Goal: Task Accomplishment & Management: Use online tool/utility

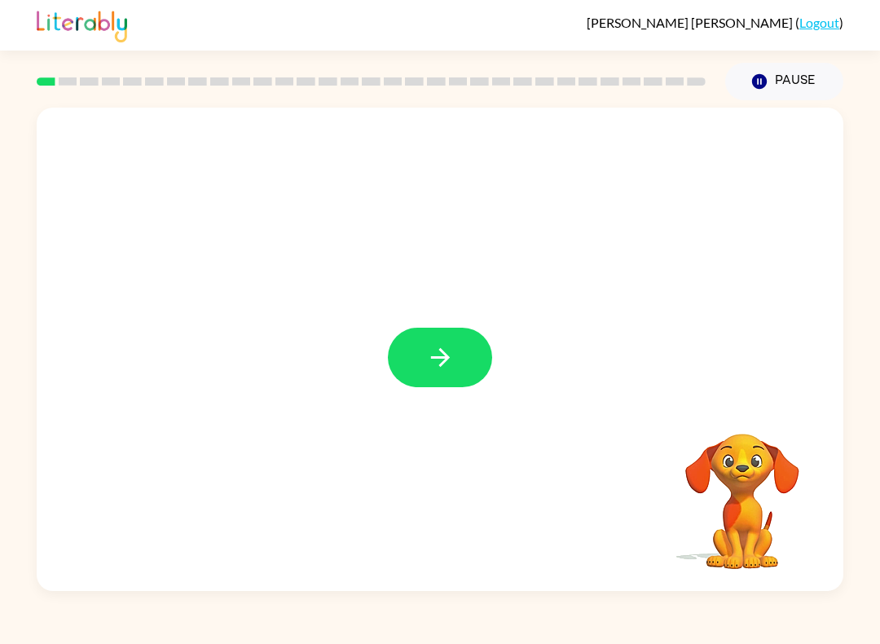
click at [436, 358] on icon "button" at bounding box center [439, 357] width 19 height 19
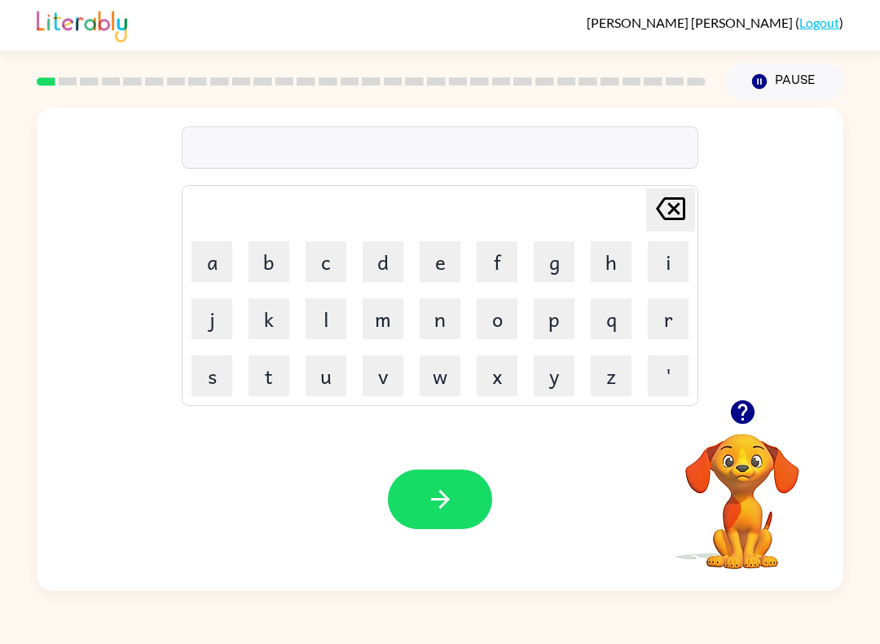
click at [266, 263] on button "b" at bounding box center [268, 261] width 41 height 41
click at [504, 324] on button "o" at bounding box center [497, 318] width 41 height 41
click at [667, 319] on button "r" at bounding box center [668, 318] width 41 height 41
click at [394, 259] on button "d" at bounding box center [383, 261] width 41 height 41
click at [441, 252] on button "e" at bounding box center [440, 261] width 41 height 41
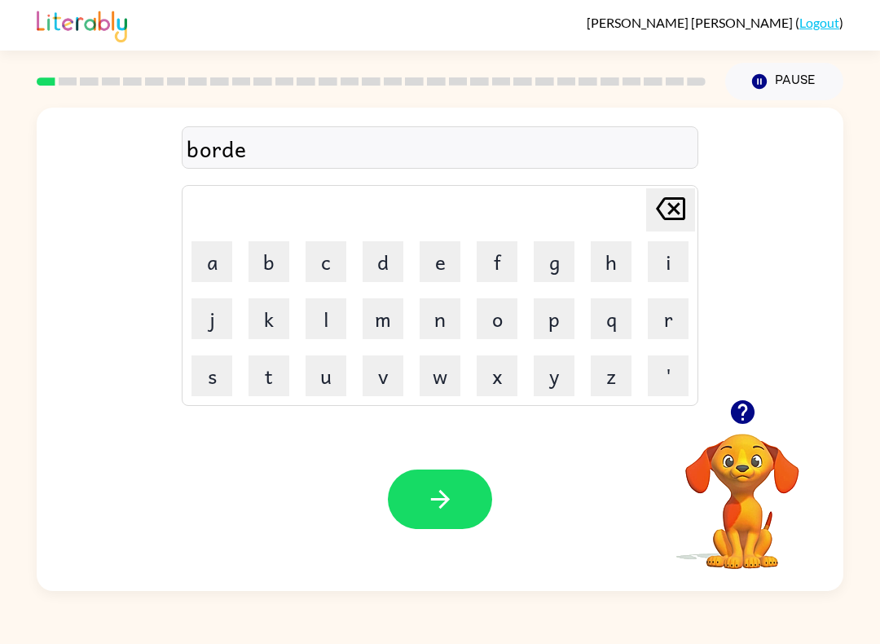
click at [672, 319] on button "r" at bounding box center [668, 318] width 41 height 41
click at [400, 504] on button "button" at bounding box center [440, 498] width 104 height 59
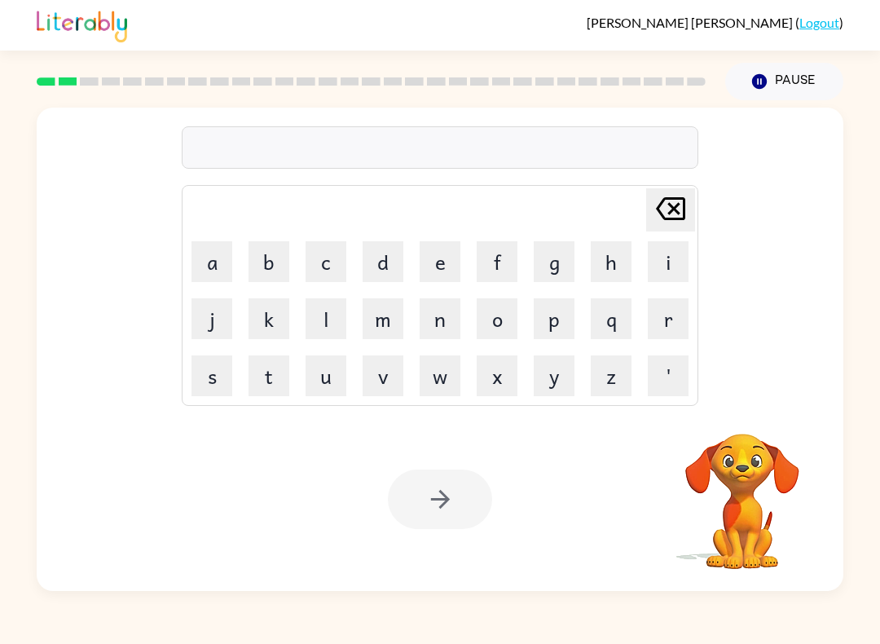
click at [669, 318] on button "r" at bounding box center [668, 318] width 41 height 41
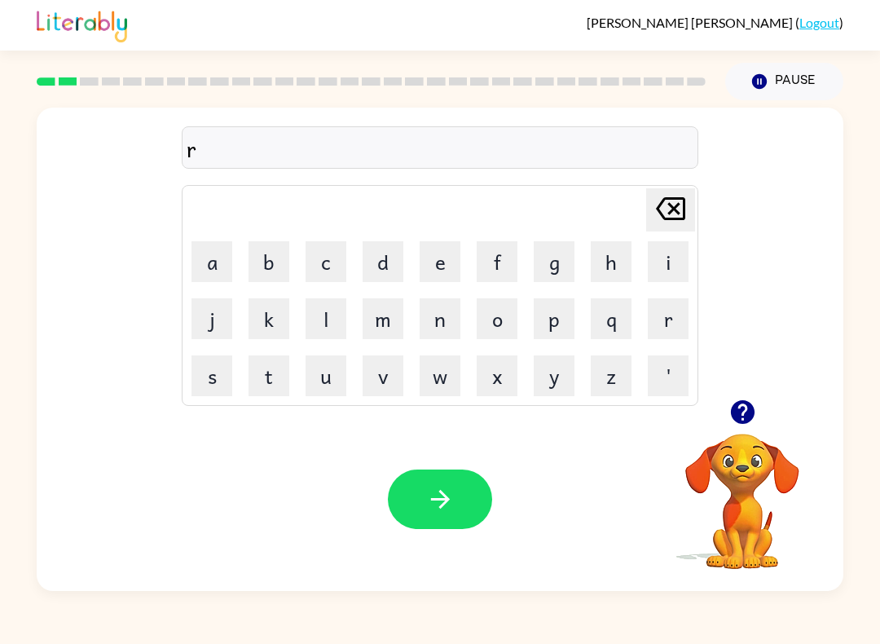
click at [502, 323] on button "o" at bounding box center [497, 318] width 41 height 41
click at [333, 376] on button "u" at bounding box center [326, 375] width 41 height 41
click at [372, 254] on button "d" at bounding box center [383, 261] width 41 height 41
click at [475, 489] on button "button" at bounding box center [440, 498] width 104 height 59
click at [748, 411] on icon "button" at bounding box center [742, 412] width 24 height 24
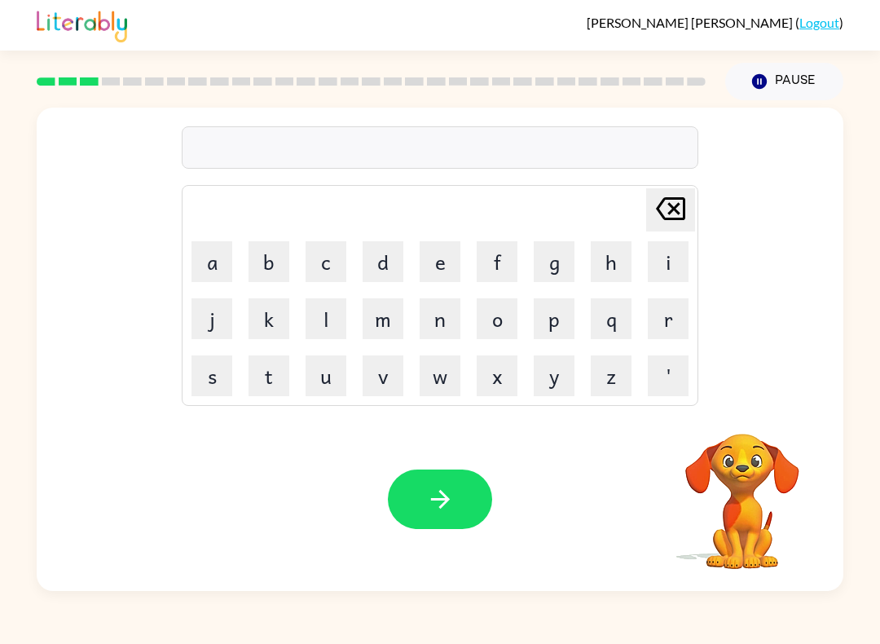
click at [376, 329] on button "m" at bounding box center [383, 318] width 41 height 41
click at [209, 258] on button "a" at bounding box center [211, 261] width 41 height 41
click at [211, 379] on button "s" at bounding box center [211, 375] width 41 height 41
click at [613, 263] on button "h" at bounding box center [611, 261] width 41 height 41
click at [668, 261] on button "i" at bounding box center [668, 261] width 41 height 41
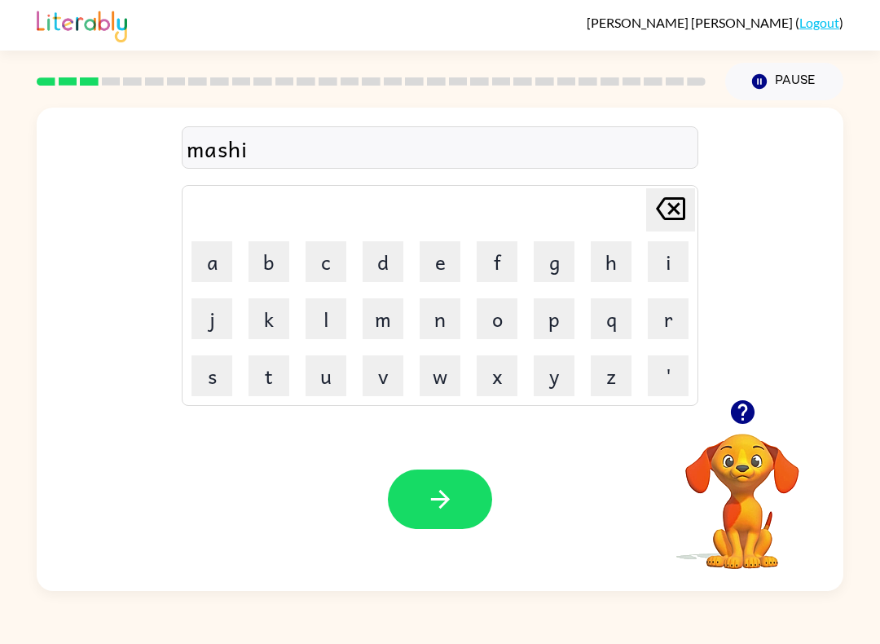
click at [442, 307] on button "n" at bounding box center [440, 318] width 41 height 41
click at [448, 487] on icon "button" at bounding box center [440, 499] width 29 height 29
click at [260, 382] on button "t" at bounding box center [268, 375] width 41 height 41
click at [659, 316] on button "r" at bounding box center [668, 318] width 41 height 41
click at [438, 261] on button "e" at bounding box center [440, 261] width 41 height 41
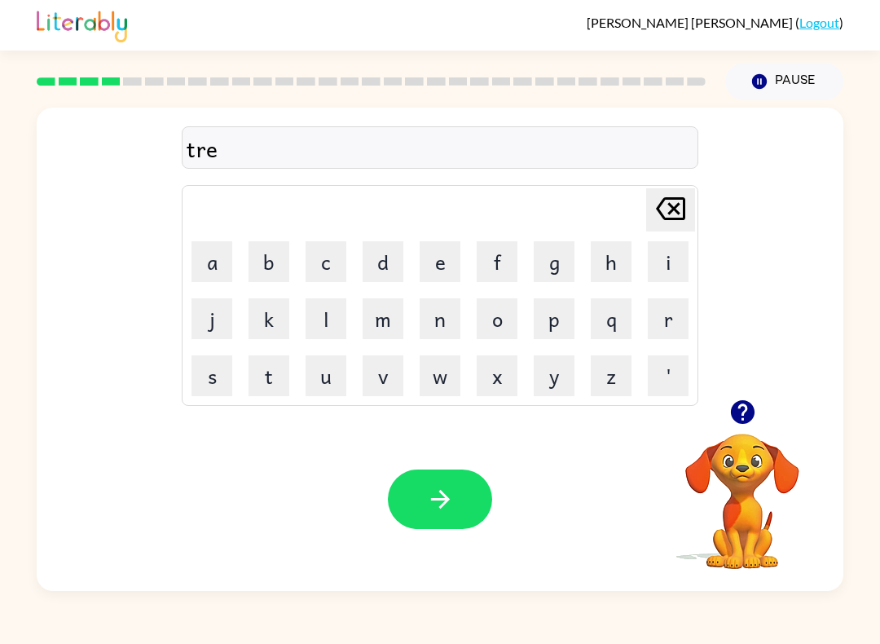
click at [219, 255] on button "a" at bounding box center [211, 261] width 41 height 41
click at [451, 323] on button "n" at bounding box center [440, 318] width 41 height 41
click at [447, 475] on button "button" at bounding box center [440, 498] width 104 height 59
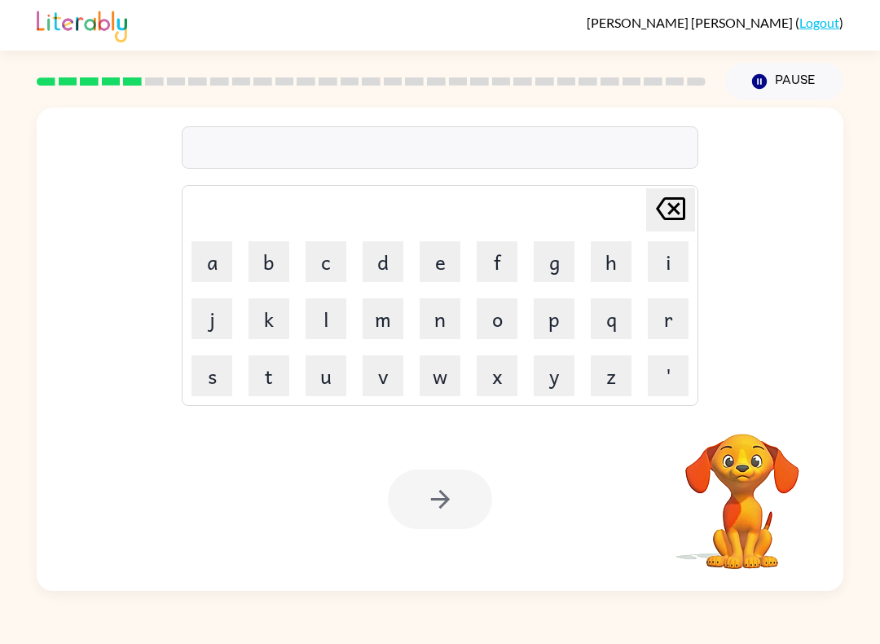
click at [383, 265] on button "d" at bounding box center [383, 261] width 41 height 41
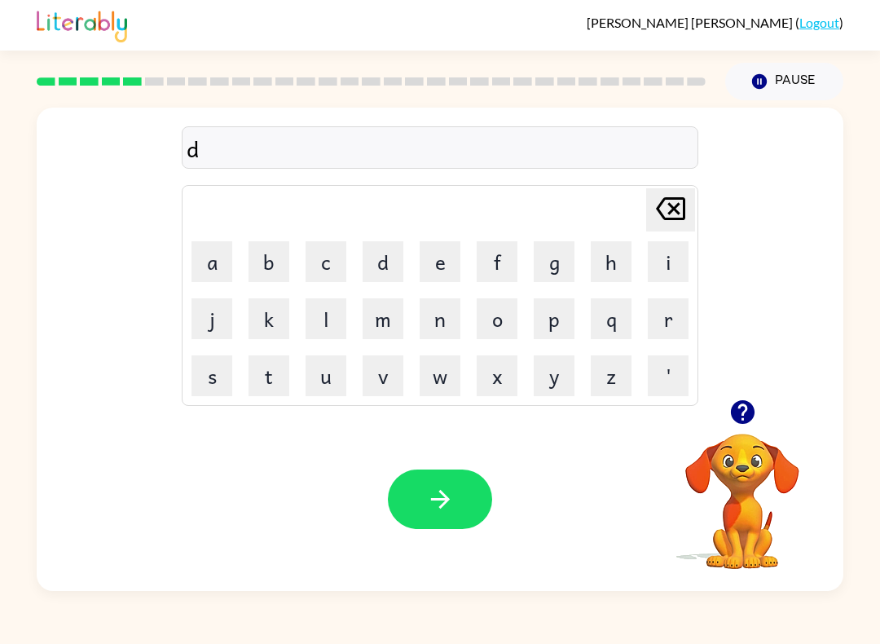
click at [435, 273] on button "e" at bounding box center [440, 261] width 41 height 41
click at [662, 197] on icon "[PERSON_NAME] last character input" at bounding box center [670, 208] width 39 height 39
click at [673, 254] on button "i" at bounding box center [668, 261] width 41 height 41
click at [492, 275] on button "f" at bounding box center [497, 261] width 41 height 41
click at [429, 258] on button "e" at bounding box center [440, 261] width 41 height 41
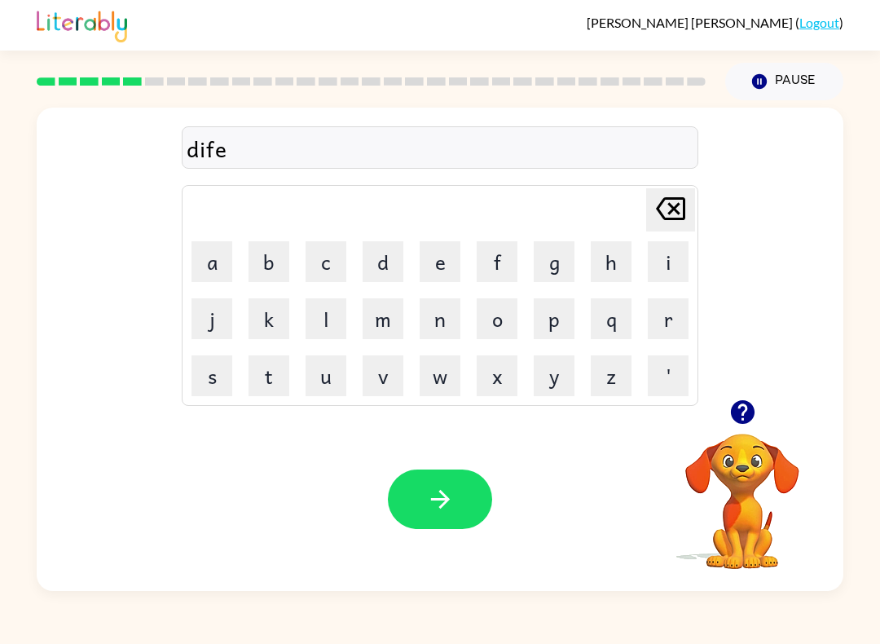
click at [429, 307] on button "n" at bounding box center [440, 318] width 41 height 41
click at [216, 380] on button "s" at bounding box center [211, 375] width 41 height 41
click at [664, 265] on button "i" at bounding box center [668, 261] width 41 height 41
click at [258, 372] on button "t" at bounding box center [268, 375] width 41 height 41
click at [433, 508] on icon "button" at bounding box center [440, 499] width 29 height 29
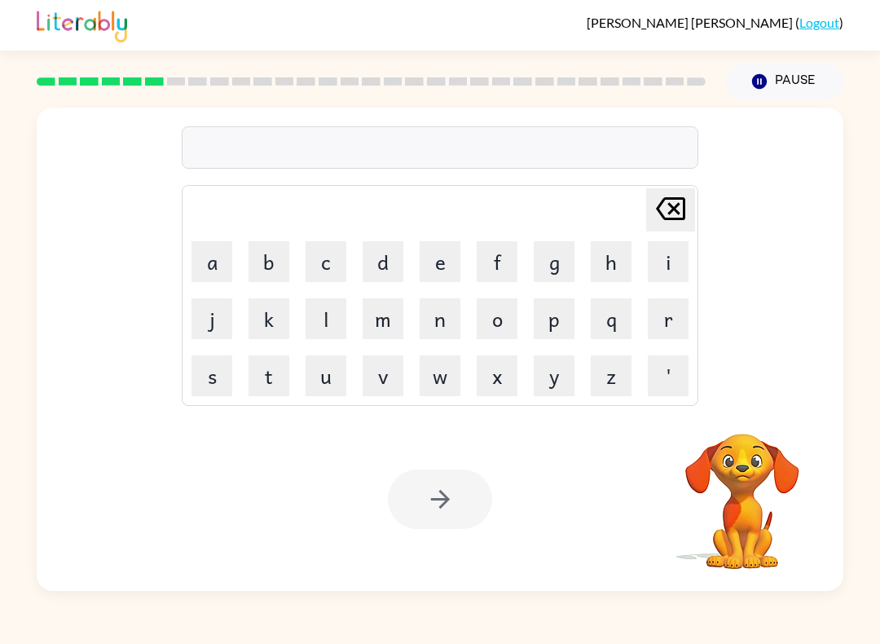
click at [376, 389] on button "v" at bounding box center [383, 375] width 41 height 41
click at [222, 266] on button "a" at bounding box center [211, 261] width 41 height 41
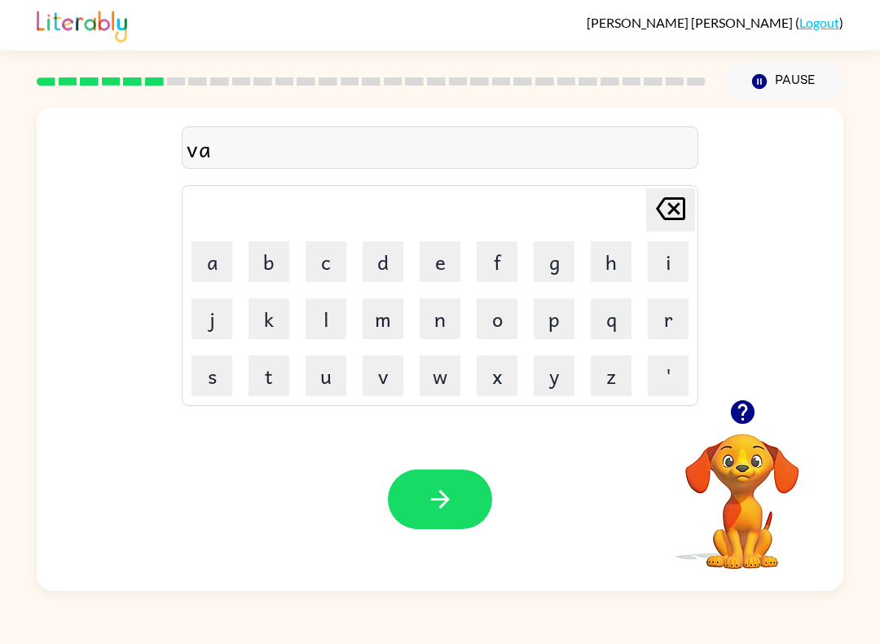
click at [345, 254] on button "c" at bounding box center [326, 261] width 41 height 41
click at [200, 269] on button "a" at bounding box center [211, 261] width 41 height 41
click at [219, 377] on button "s" at bounding box center [211, 375] width 41 height 41
click at [605, 273] on button "h" at bounding box center [611, 261] width 41 height 41
click at [486, 328] on button "o" at bounding box center [497, 318] width 41 height 41
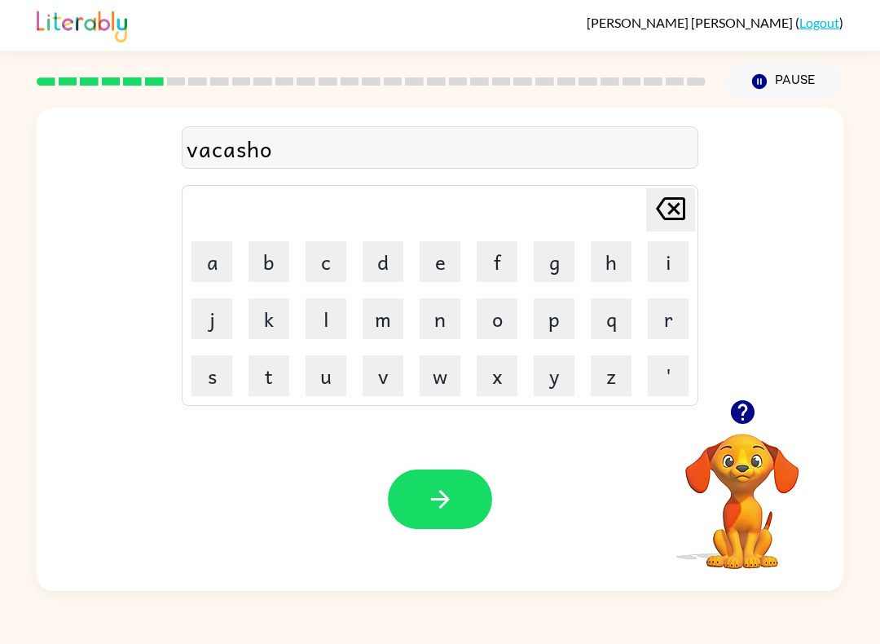
click at [442, 317] on button "n" at bounding box center [440, 318] width 41 height 41
click at [390, 510] on button "button" at bounding box center [440, 498] width 104 height 59
click at [697, 380] on table "[PERSON_NAME] last character input a b c d e f g h i j k l m n o p q r s t u v …" at bounding box center [440, 295] width 515 height 219
click at [754, 404] on icon "button" at bounding box center [742, 412] width 29 height 29
click at [268, 255] on button "b" at bounding box center [268, 261] width 41 height 41
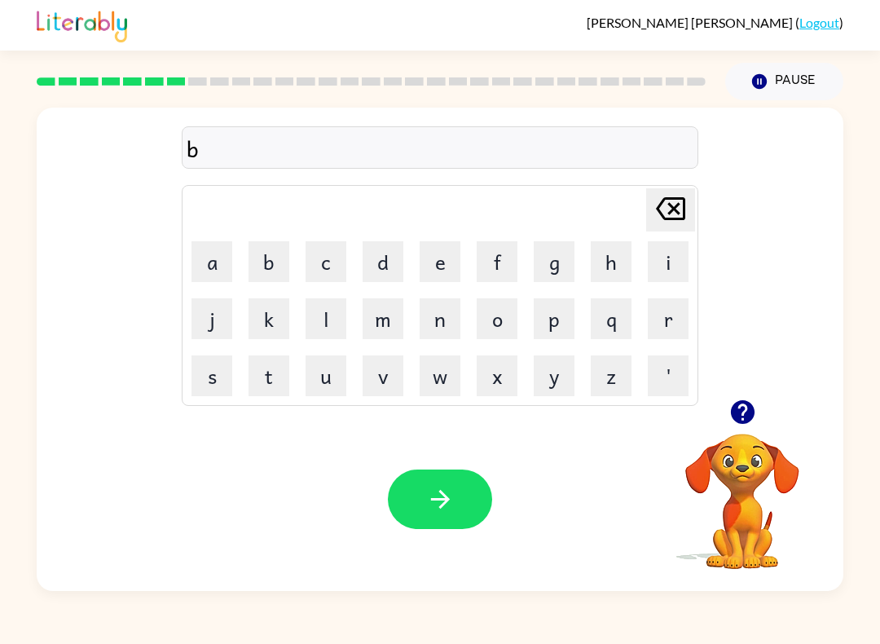
click at [675, 212] on icon at bounding box center [670, 208] width 29 height 23
click at [561, 312] on button "p" at bounding box center [554, 318] width 41 height 41
click at [508, 317] on button "o" at bounding box center [497, 318] width 41 height 41
click at [743, 416] on icon "button" at bounding box center [742, 412] width 24 height 24
click at [375, 259] on button "d" at bounding box center [383, 261] width 41 height 41
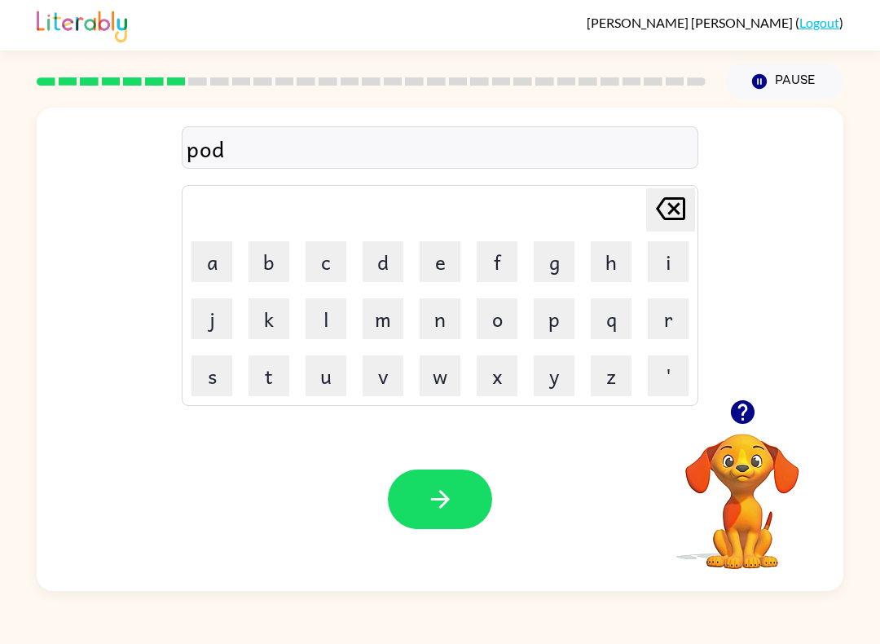
click at [515, 304] on button "o" at bounding box center [497, 318] width 41 height 41
click at [319, 317] on button "l" at bounding box center [326, 318] width 41 height 41
click at [416, 543] on div "Your browser must support playing .mp4 files to use Literably. Please try using…" at bounding box center [440, 498] width 807 height 183
click at [477, 479] on button "button" at bounding box center [440, 498] width 104 height 59
click at [397, 320] on button "m" at bounding box center [383, 318] width 41 height 41
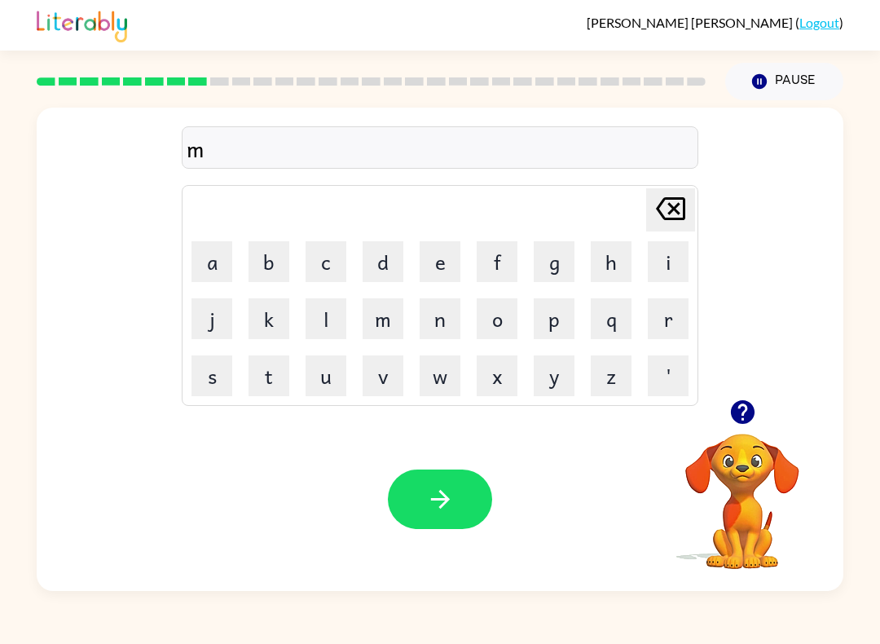
click at [716, 402] on div at bounding box center [742, 412] width 163 height 42
click at [716, 401] on div at bounding box center [742, 412] width 163 height 42
click at [732, 403] on icon "button" at bounding box center [742, 412] width 29 height 29
click at [671, 270] on button "i" at bounding box center [668, 261] width 41 height 41
click at [449, 327] on button "n" at bounding box center [440, 318] width 41 height 41
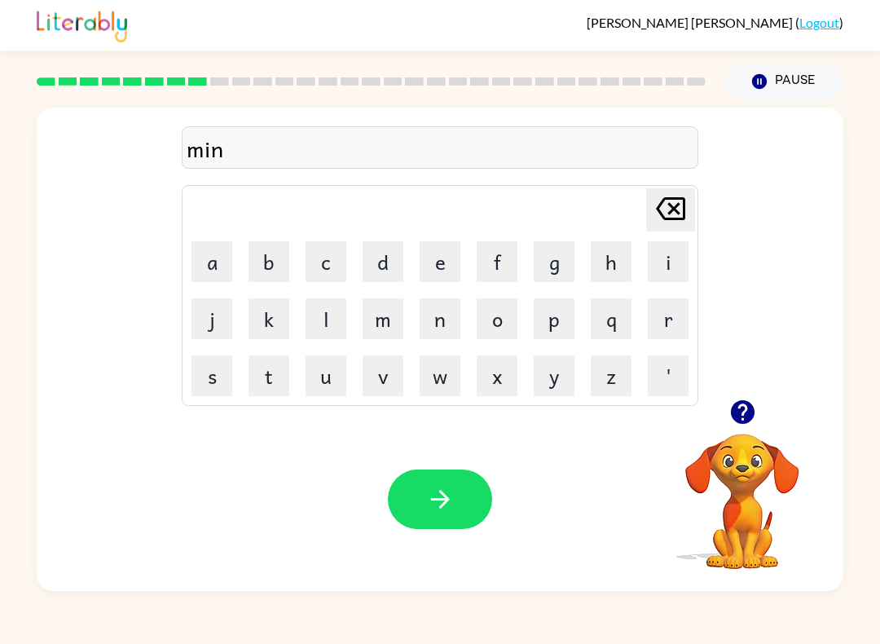
click at [314, 279] on button "c" at bounding box center [326, 261] width 41 height 41
click at [500, 330] on button "o" at bounding box center [497, 318] width 41 height 41
click at [515, 257] on button "f" at bounding box center [497, 261] width 41 height 41
click at [429, 490] on icon "button" at bounding box center [440, 499] width 29 height 29
click at [749, 407] on icon "button" at bounding box center [742, 412] width 24 height 24
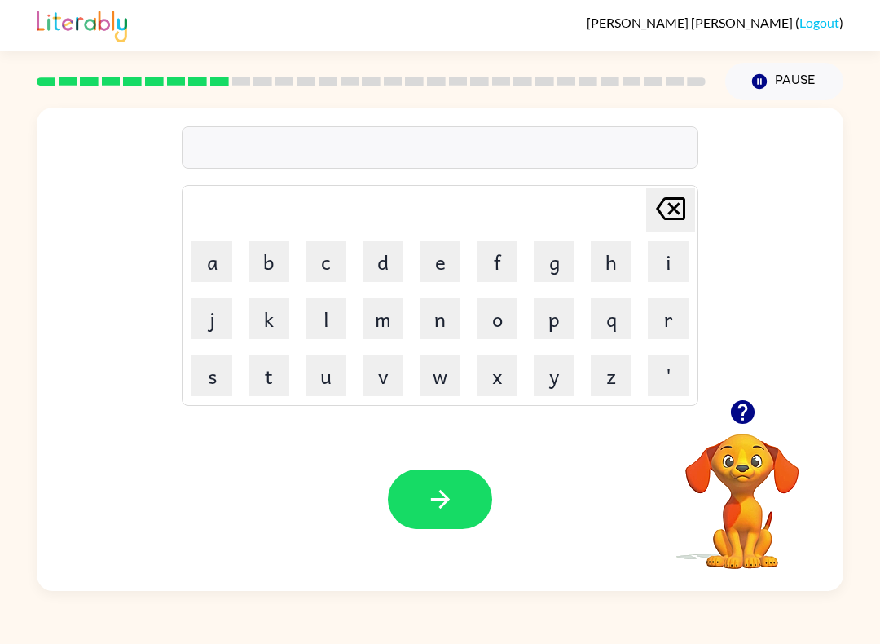
click at [385, 323] on button "m" at bounding box center [383, 318] width 41 height 41
click at [671, 257] on button "i" at bounding box center [668, 261] width 41 height 41
click at [337, 312] on button "l" at bounding box center [326, 318] width 41 height 41
click at [379, 328] on button "m" at bounding box center [383, 318] width 41 height 41
click at [503, 314] on button "o" at bounding box center [497, 318] width 41 height 41
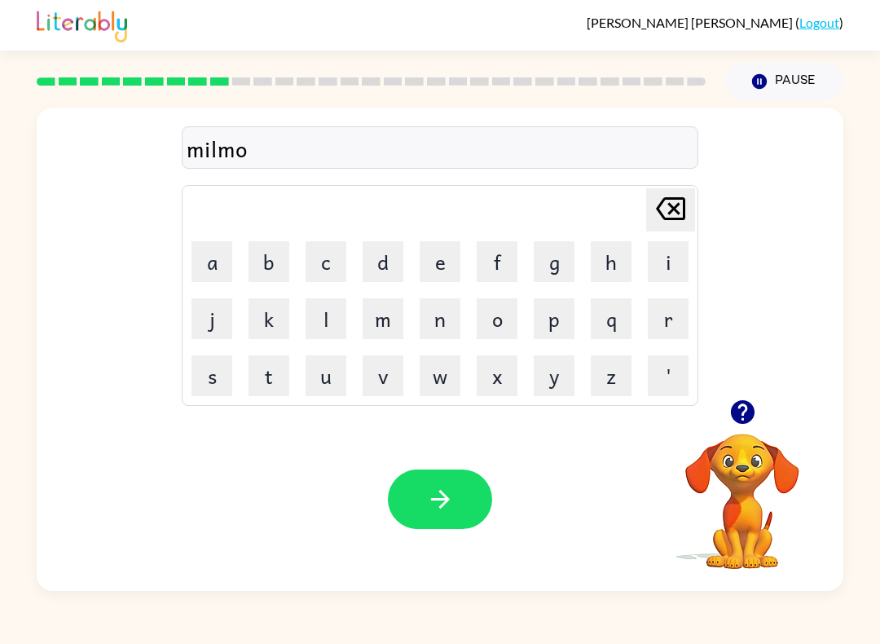
click at [666, 209] on icon "[PERSON_NAME] last character input" at bounding box center [670, 208] width 39 height 39
click at [505, 321] on button "o" at bounding box center [497, 318] width 41 height 41
click at [667, 301] on button "r" at bounding box center [668, 318] width 41 height 41
click at [449, 323] on button "n" at bounding box center [440, 318] width 41 height 41
click at [671, 260] on button "i" at bounding box center [668, 261] width 41 height 41
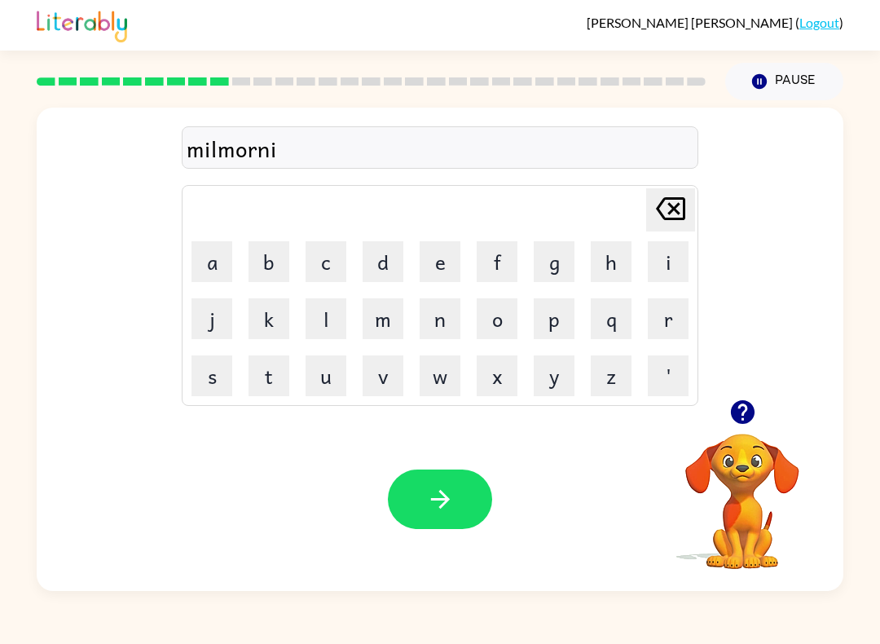
click at [573, 268] on button "g" at bounding box center [554, 261] width 41 height 41
click at [455, 487] on button "button" at bounding box center [440, 498] width 104 height 59
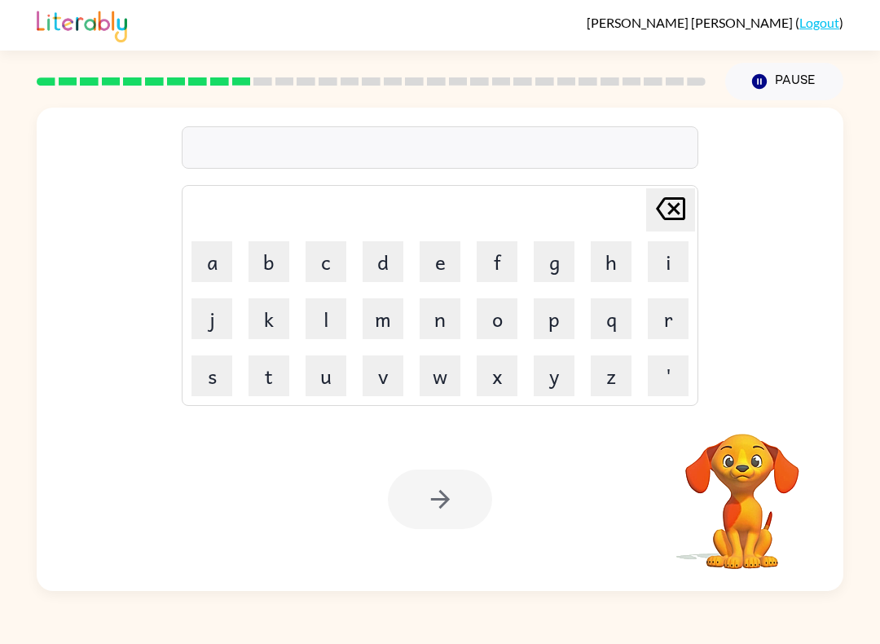
click at [386, 263] on button "d" at bounding box center [383, 261] width 41 height 41
click at [666, 262] on button "i" at bounding box center [668, 261] width 41 height 41
click at [200, 385] on button "s" at bounding box center [211, 375] width 41 height 41
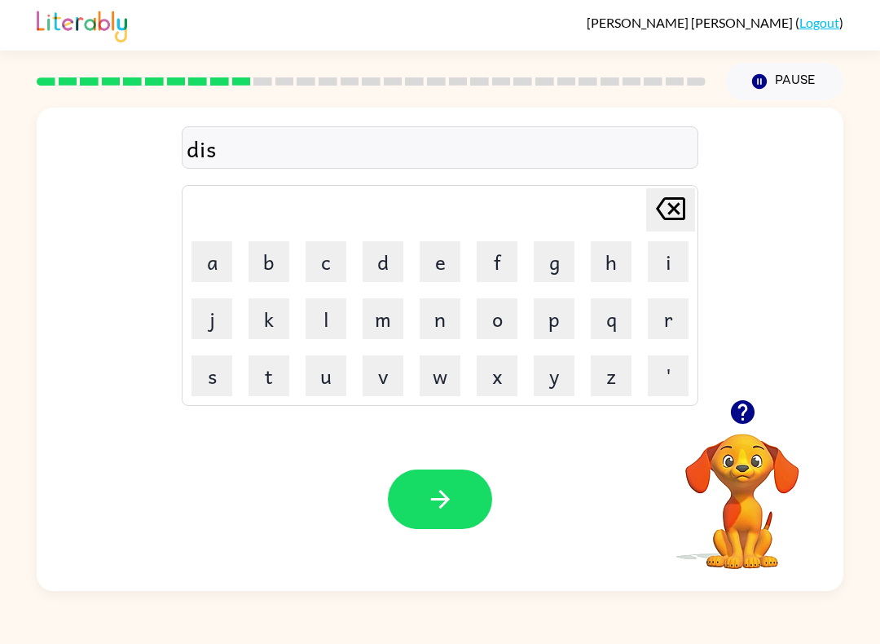
click at [268, 376] on button "t" at bounding box center [268, 375] width 41 height 41
click at [649, 325] on button "r" at bounding box center [668, 318] width 41 height 41
click at [498, 320] on button "o" at bounding box center [497, 318] width 41 height 41
click at [212, 376] on button "s" at bounding box center [211, 375] width 41 height 41
click at [605, 264] on button "h" at bounding box center [611, 261] width 41 height 41
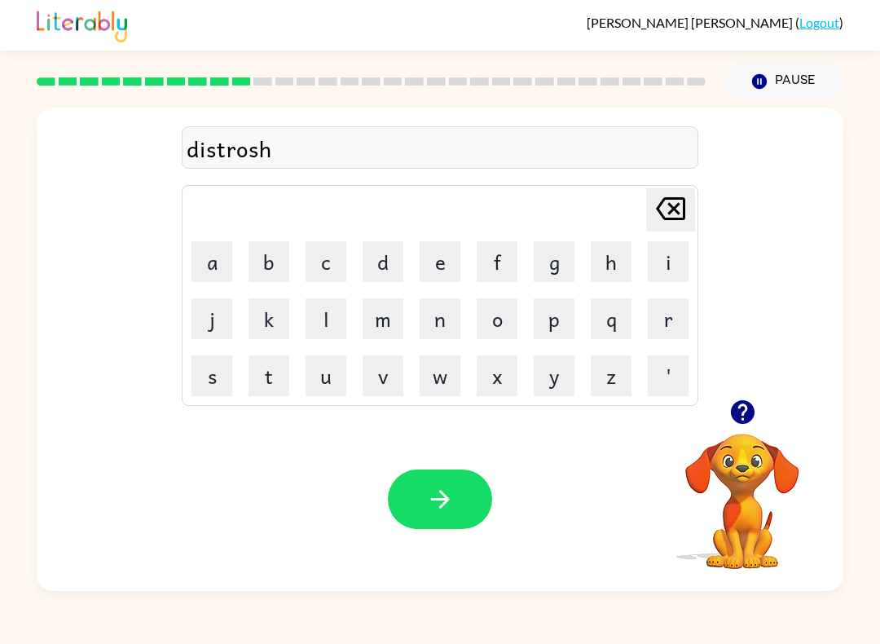
click at [452, 484] on button "button" at bounding box center [440, 498] width 104 height 59
click at [675, 318] on button "r" at bounding box center [668, 318] width 41 height 41
click at [494, 313] on button "o" at bounding box center [497, 318] width 41 height 41
click at [380, 249] on button "d" at bounding box center [383, 261] width 41 height 41
click at [424, 455] on div "Your browser must support playing .mp4 files to use Literably. Please try using…" at bounding box center [440, 498] width 807 height 183
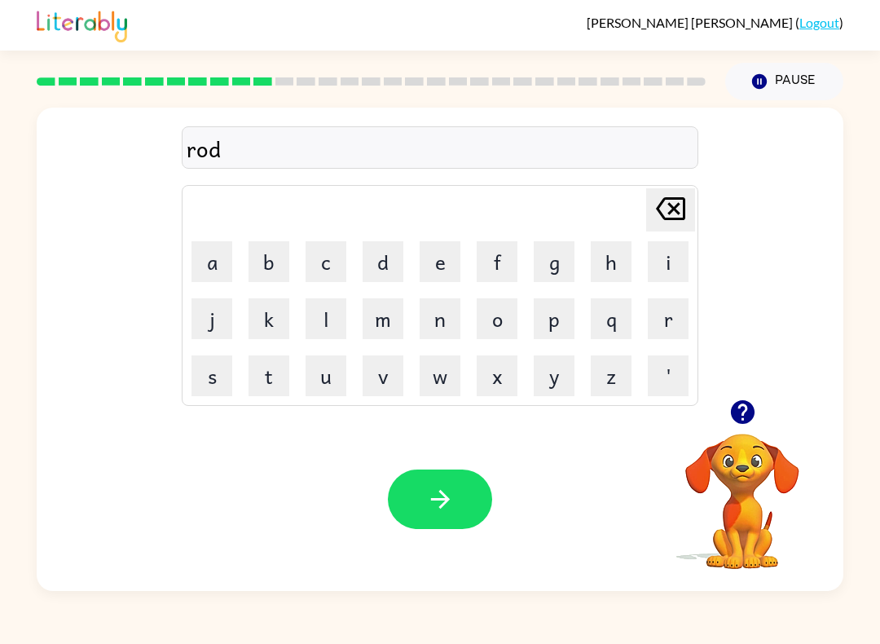
click at [429, 502] on icon "button" at bounding box center [440, 499] width 29 height 29
click at [747, 402] on icon "button" at bounding box center [742, 412] width 29 height 29
click at [337, 378] on button "u" at bounding box center [326, 375] width 41 height 41
click at [559, 324] on button "p" at bounding box center [554, 318] width 41 height 41
click at [550, 258] on button "g" at bounding box center [554, 261] width 41 height 41
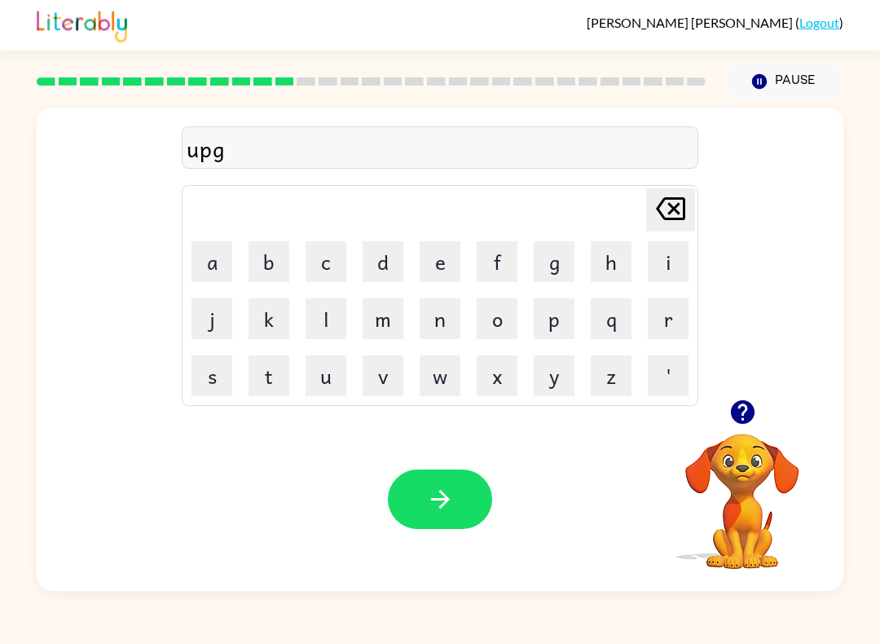
click at [675, 321] on button "r" at bounding box center [668, 318] width 41 height 41
click at [205, 259] on button "a" at bounding box center [211, 261] width 41 height 41
click at [367, 269] on button "d" at bounding box center [383, 261] width 41 height 41
click at [455, 473] on button "button" at bounding box center [440, 498] width 104 height 59
click at [376, 334] on button "m" at bounding box center [383, 318] width 41 height 41
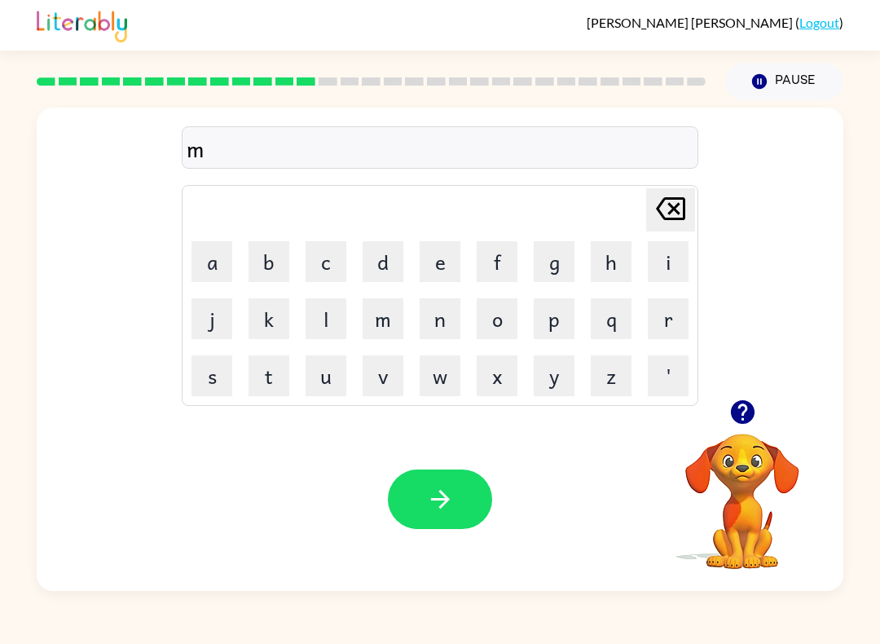
click at [212, 257] on button "a" at bounding box center [211, 261] width 41 height 41
click at [437, 328] on button "n" at bounding box center [440, 318] width 41 height 41
click at [381, 258] on button "d" at bounding box center [383, 261] width 41 height 41
click at [441, 250] on button "e" at bounding box center [440, 261] width 41 height 41
click at [214, 375] on button "s" at bounding box center [211, 375] width 41 height 41
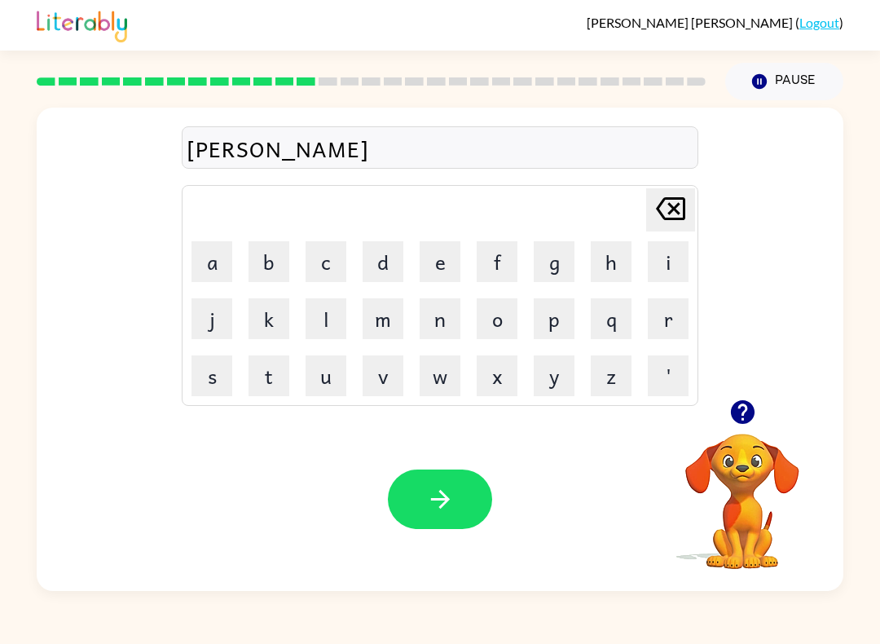
click at [453, 504] on icon "button" at bounding box center [440, 499] width 29 height 29
click at [321, 253] on button "c" at bounding box center [326, 261] width 41 height 41
click at [502, 310] on button "o" at bounding box center [497, 318] width 41 height 41
click at [270, 316] on button "k" at bounding box center [268, 318] width 41 height 41
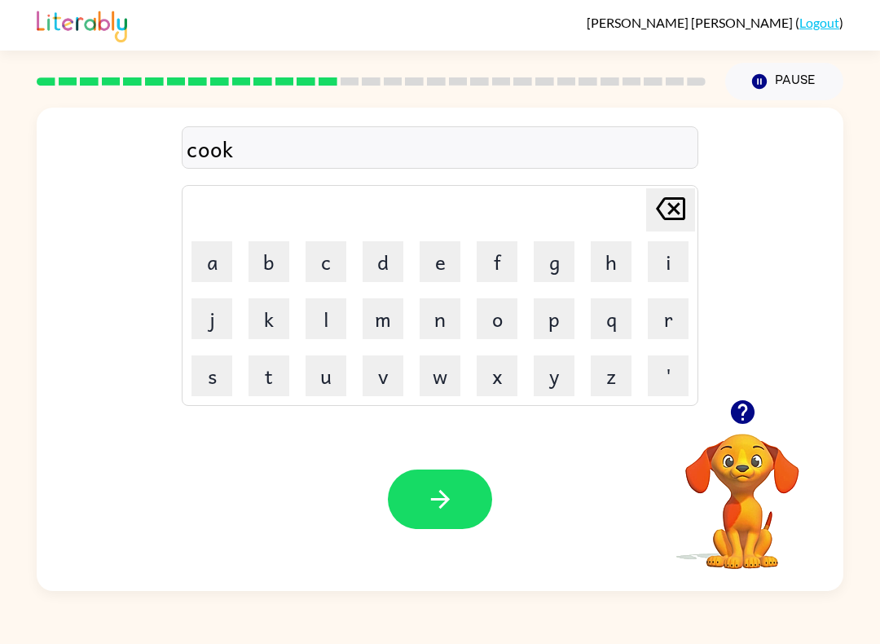
click at [209, 372] on button "s" at bounding box center [211, 375] width 41 height 41
click at [445, 489] on icon "button" at bounding box center [440, 499] width 29 height 29
click at [197, 377] on button "s" at bounding box center [211, 375] width 41 height 41
click at [380, 310] on button "m" at bounding box center [383, 318] width 41 height 41
click at [500, 326] on button "o" at bounding box center [497, 318] width 41 height 41
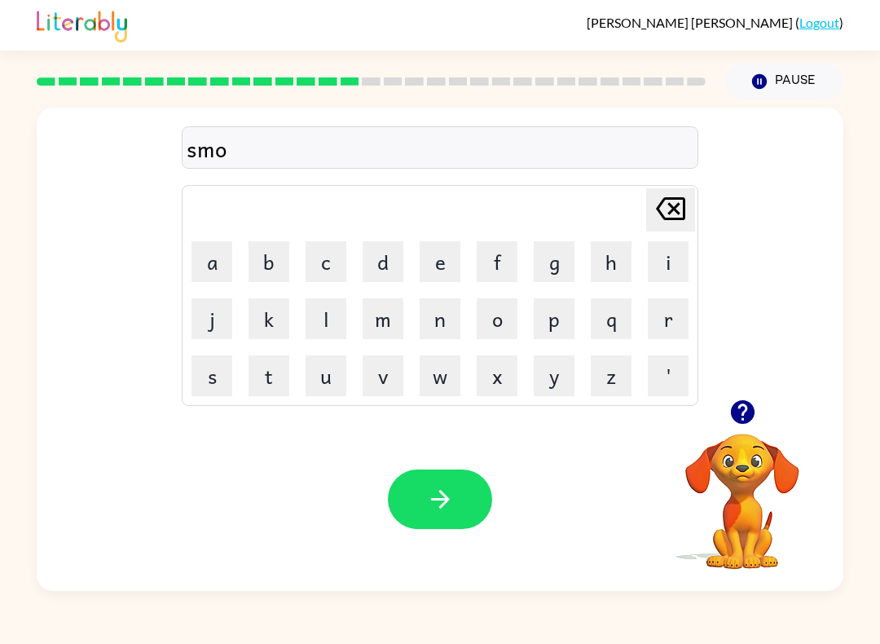
click at [659, 313] on button "r" at bounding box center [668, 318] width 41 height 41
click at [456, 244] on button "e" at bounding box center [440, 261] width 41 height 41
click at [456, 493] on button "button" at bounding box center [440, 498] width 104 height 59
click at [737, 426] on icon "button" at bounding box center [742, 412] width 29 height 29
click at [671, 313] on button "r" at bounding box center [668, 318] width 41 height 41
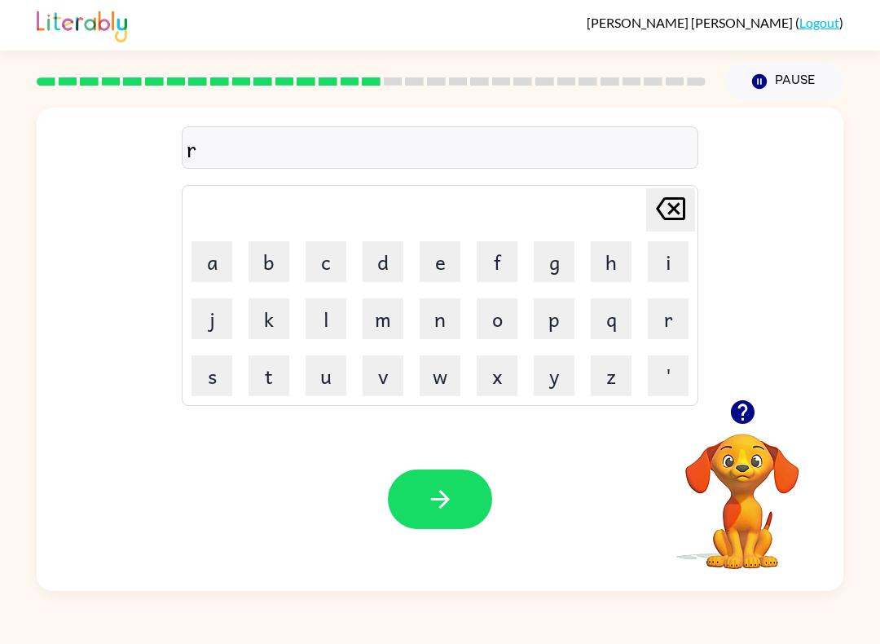
click at [213, 261] on button "a" at bounding box center [211, 261] width 41 height 41
click at [662, 248] on button "i" at bounding box center [668, 261] width 41 height 41
click at [442, 317] on button "n" at bounding box center [440, 318] width 41 height 41
click at [443, 493] on icon "button" at bounding box center [440, 499] width 29 height 29
click at [735, 402] on icon "button" at bounding box center [742, 412] width 29 height 29
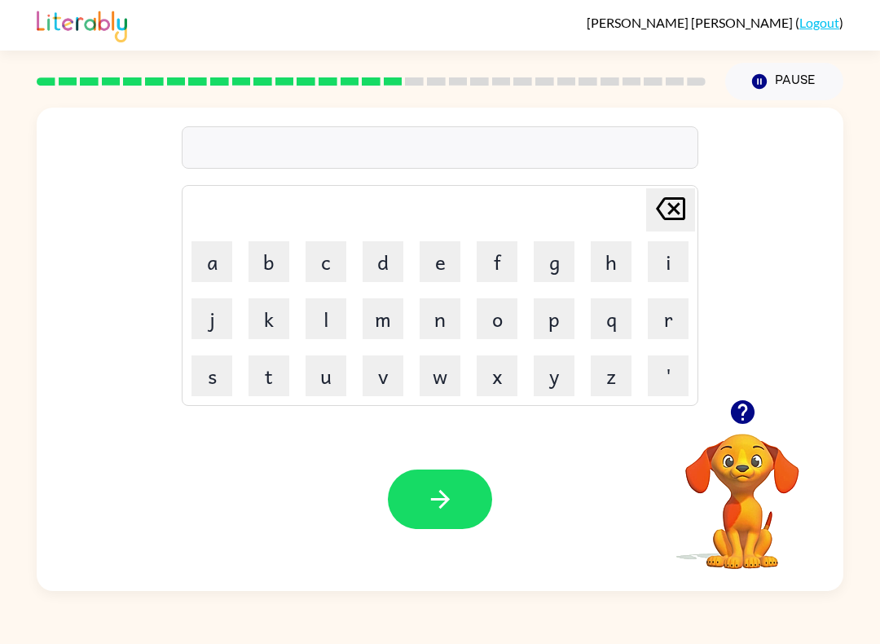
click at [539, 327] on button "p" at bounding box center [554, 318] width 41 height 41
click at [674, 321] on button "r" at bounding box center [668, 318] width 41 height 41
click at [671, 257] on button "i" at bounding box center [668, 261] width 41 height 41
click at [385, 320] on button "m" at bounding box center [383, 318] width 41 height 41
click at [678, 262] on button "i" at bounding box center [668, 261] width 41 height 41
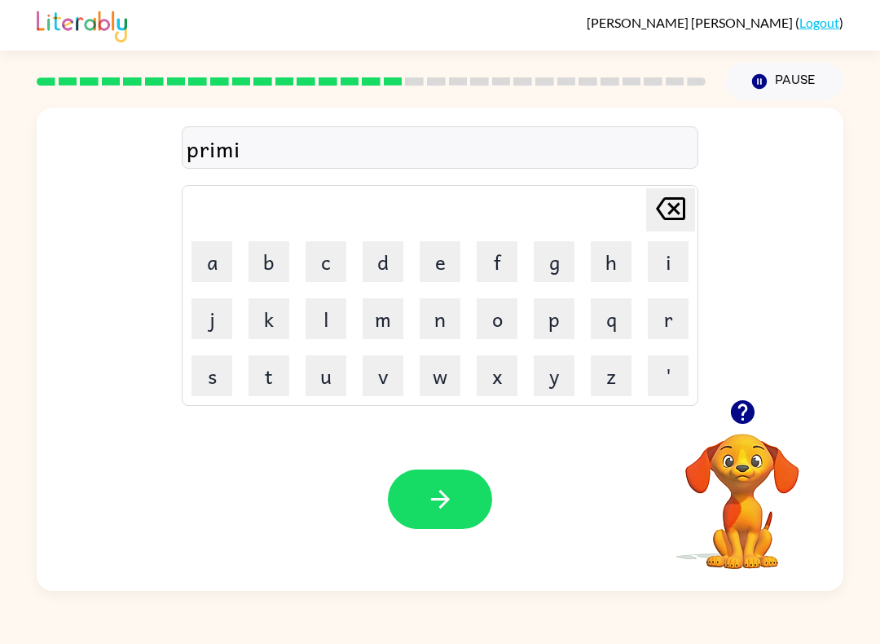
click at [432, 320] on button "n" at bounding box center [440, 318] width 41 height 41
click at [541, 250] on button "g" at bounding box center [554, 261] width 41 height 41
click at [459, 476] on button "button" at bounding box center [440, 498] width 104 height 59
click at [750, 432] on button "button" at bounding box center [743, 412] width 42 height 42
click at [669, 314] on button "r" at bounding box center [668, 318] width 41 height 41
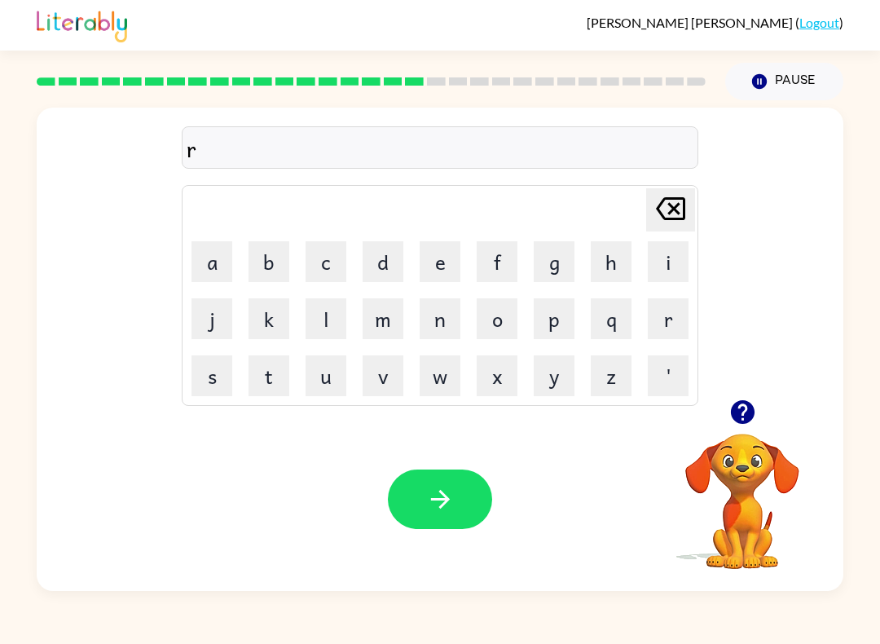
click at [674, 261] on button "i" at bounding box center [668, 261] width 41 height 41
click at [207, 385] on button "s" at bounding box center [211, 375] width 41 height 41
click at [323, 270] on button "c" at bounding box center [326, 261] width 41 height 41
click at [673, 267] on button "i" at bounding box center [668, 261] width 41 height 41
click at [450, 273] on button "e" at bounding box center [440, 261] width 41 height 41
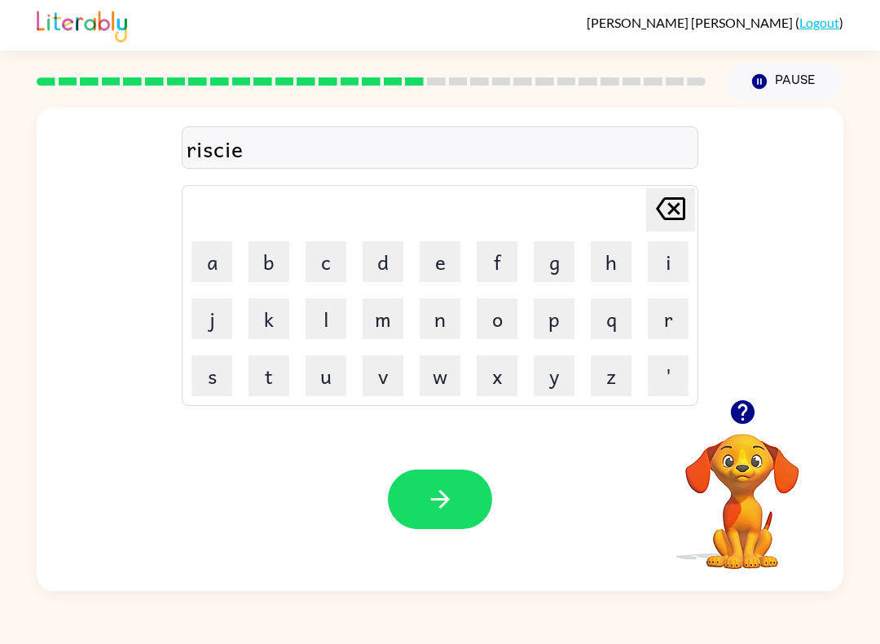
click at [211, 376] on button "s" at bounding box center [211, 375] width 41 height 41
click at [454, 495] on icon "button" at bounding box center [440, 499] width 29 height 29
click at [505, 316] on button "o" at bounding box center [497, 318] width 41 height 41
click at [670, 318] on button "r" at bounding box center [668, 318] width 41 height 41
click at [261, 375] on button "t" at bounding box center [268, 375] width 41 height 41
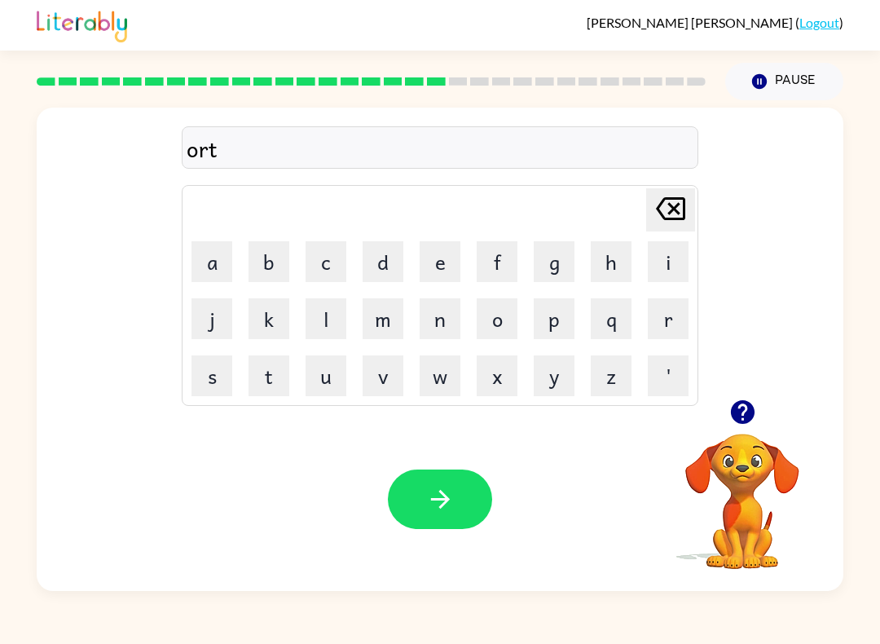
click at [754, 8] on div "[PERSON_NAME] ( Logout )" at bounding box center [440, 25] width 807 height 51
click at [745, 9] on div "[PERSON_NAME] ( Logout )" at bounding box center [440, 25] width 807 height 51
click at [673, 314] on button "r" at bounding box center [668, 318] width 41 height 41
click at [438, 261] on button "e" at bounding box center [440, 261] width 41 height 41
click at [688, 209] on icon "[PERSON_NAME] last character input" at bounding box center [670, 208] width 39 height 39
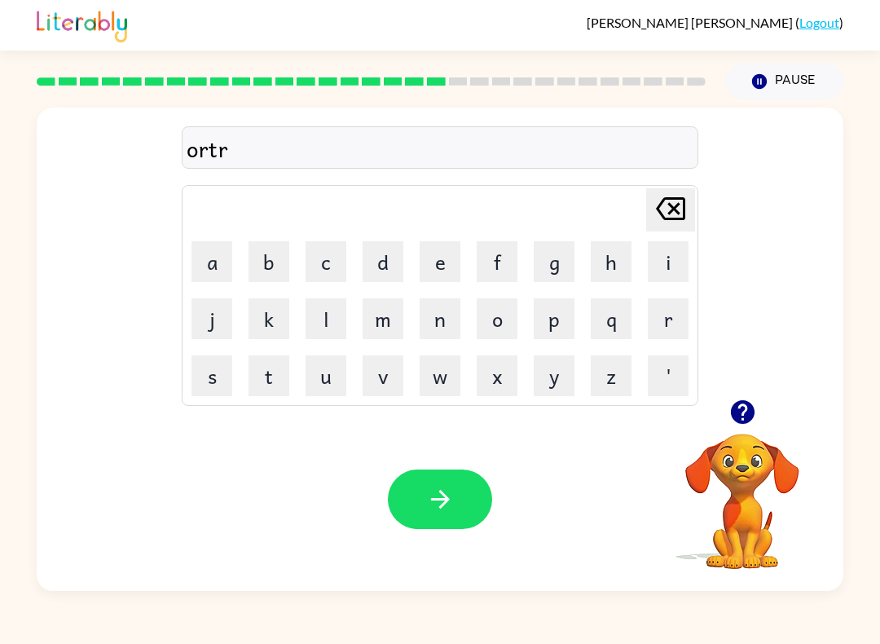
click at [211, 267] on button "a" at bounding box center [211, 261] width 41 height 41
click at [420, 527] on button "button" at bounding box center [440, 498] width 104 height 59
click at [737, 406] on icon "button" at bounding box center [742, 412] width 24 height 24
click at [504, 269] on button "f" at bounding box center [497, 261] width 41 height 41
click at [509, 323] on button "o" at bounding box center [497, 318] width 41 height 41
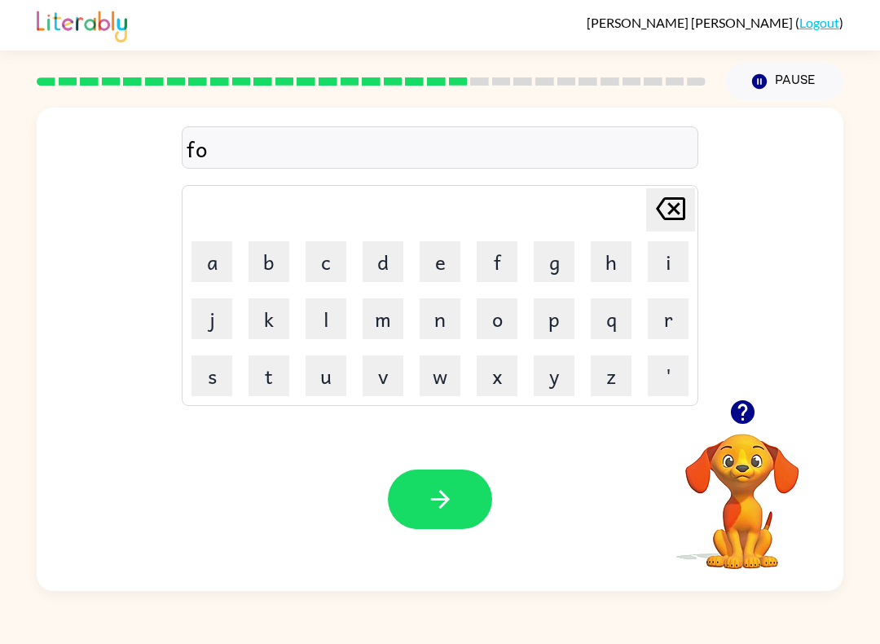
click at [508, 323] on button "o" at bounding box center [497, 318] width 41 height 41
click at [318, 322] on button "l" at bounding box center [326, 318] width 41 height 41
click at [490, 323] on button "o" at bounding box center [497, 318] width 41 height 41
click at [422, 529] on button "button" at bounding box center [440, 498] width 104 height 59
click at [741, 427] on button "button" at bounding box center [743, 412] width 42 height 42
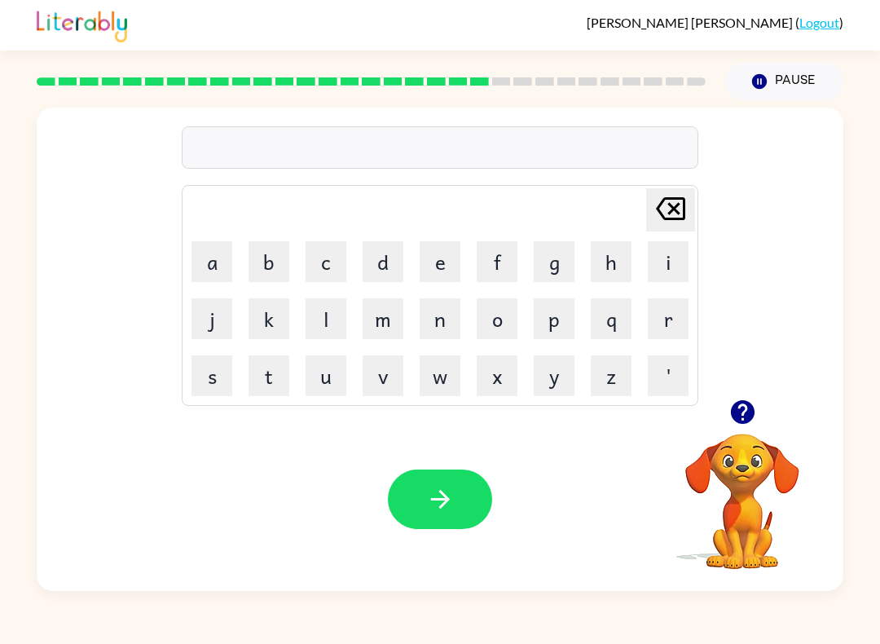
click at [446, 256] on button "e" at bounding box center [440, 261] width 41 height 41
click at [689, 205] on icon "[PERSON_NAME] last character input" at bounding box center [670, 208] width 39 height 39
click at [217, 380] on button "s" at bounding box center [211, 375] width 41 height 41
click at [385, 265] on button "d" at bounding box center [383, 261] width 41 height 41
click at [673, 209] on icon at bounding box center [670, 208] width 29 height 23
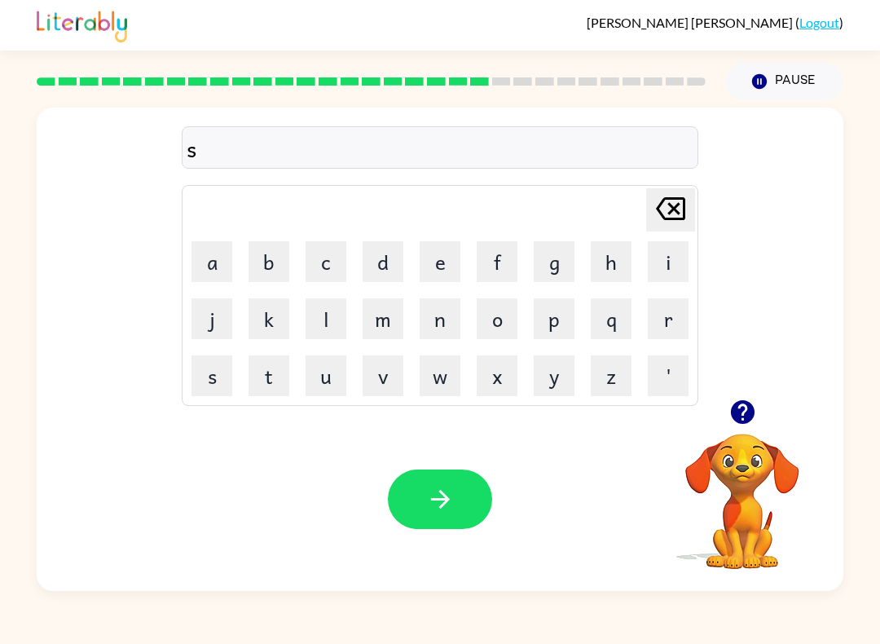
click at [439, 260] on button "e" at bounding box center [440, 261] width 41 height 41
click at [440, 315] on button "n" at bounding box center [440, 318] width 41 height 41
click at [270, 376] on button "t" at bounding box center [268, 375] width 41 height 41
click at [445, 255] on button "e" at bounding box center [440, 261] width 41 height 41
click at [548, 319] on button "p" at bounding box center [554, 318] width 41 height 41
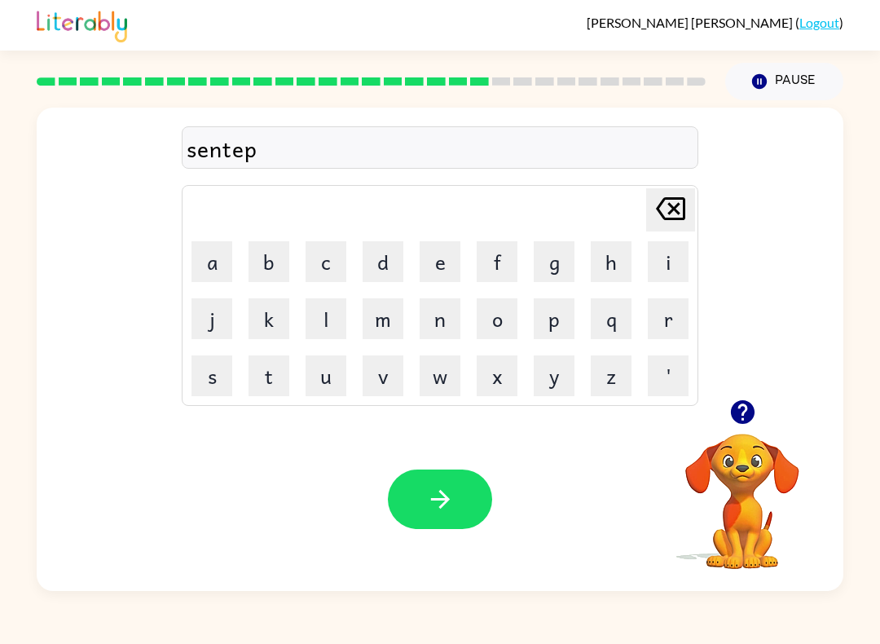
click at [665, 257] on button "i" at bounding box center [668, 261] width 41 height 41
click at [408, 494] on button "button" at bounding box center [440, 498] width 104 height 59
click at [736, 425] on icon "button" at bounding box center [742, 412] width 29 height 29
click at [213, 371] on button "s" at bounding box center [211, 375] width 41 height 41
click at [318, 381] on button "u" at bounding box center [326, 375] width 41 height 41
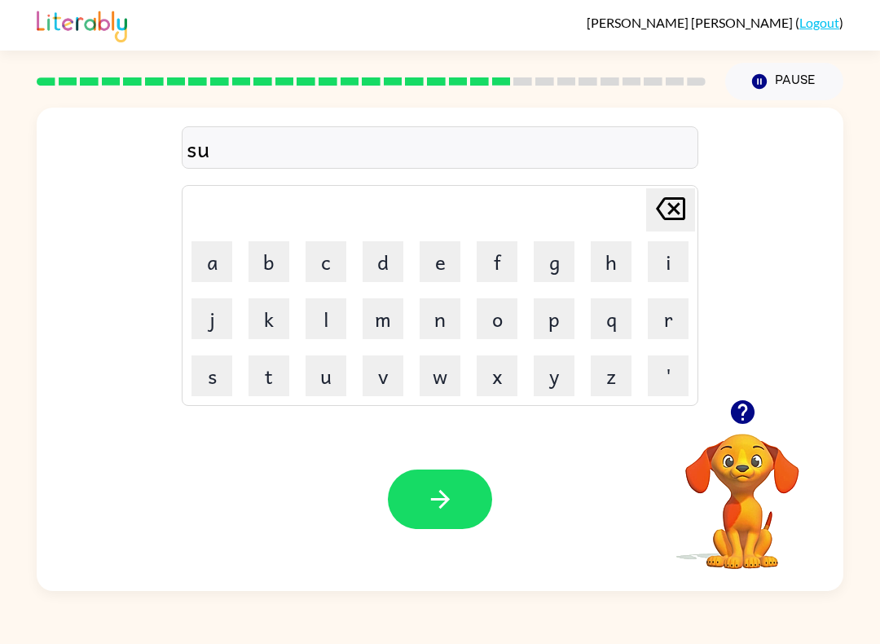
click at [213, 383] on button "s" at bounding box center [211, 375] width 41 height 41
click at [268, 376] on button "t" at bounding box center [268, 375] width 41 height 41
click at [433, 262] on button "e" at bounding box center [440, 261] width 41 height 41
click at [442, 322] on button "n" at bounding box center [440, 318] width 41 height 41
click at [447, 507] on icon "button" at bounding box center [440, 499] width 29 height 29
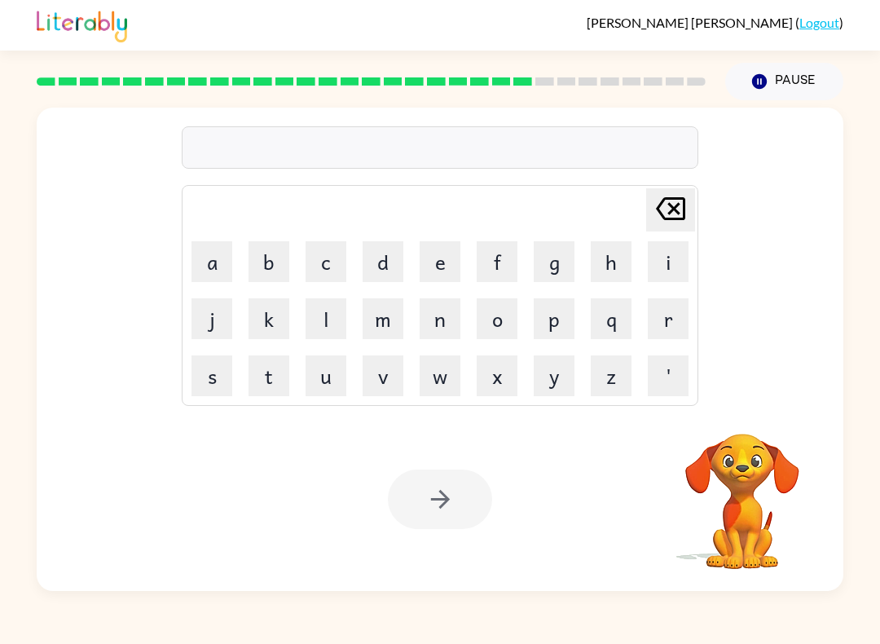
click at [501, 258] on button "f" at bounding box center [497, 261] width 41 height 41
click at [502, 318] on button "o" at bounding box center [497, 318] width 41 height 41
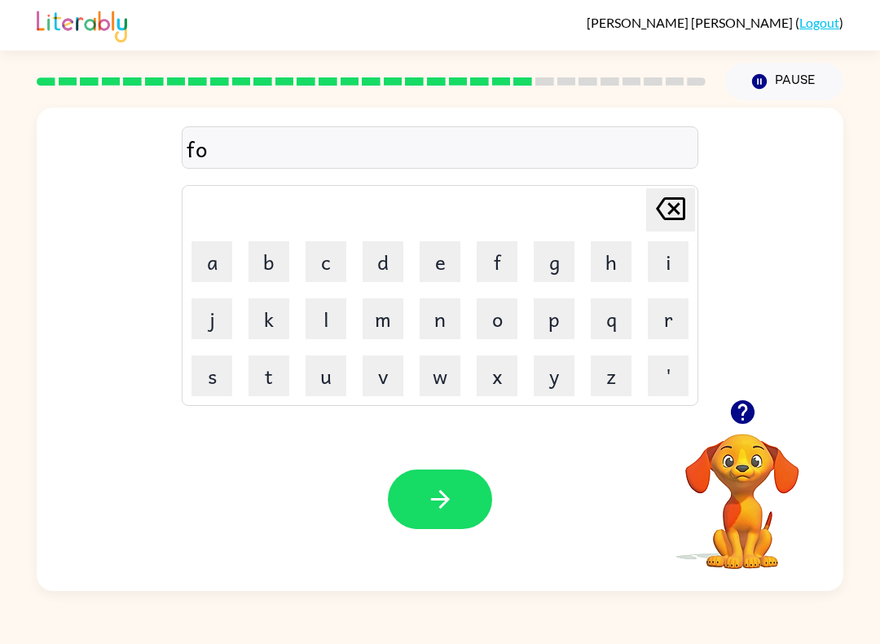
click at [672, 332] on button "r" at bounding box center [668, 318] width 41 height 41
click at [432, 259] on button "e" at bounding box center [440, 261] width 41 height 41
click at [381, 253] on button "d" at bounding box center [383, 261] width 41 height 41
click at [448, 491] on icon "button" at bounding box center [440, 499] width 29 height 29
click at [671, 316] on button "r" at bounding box center [668, 318] width 41 height 41
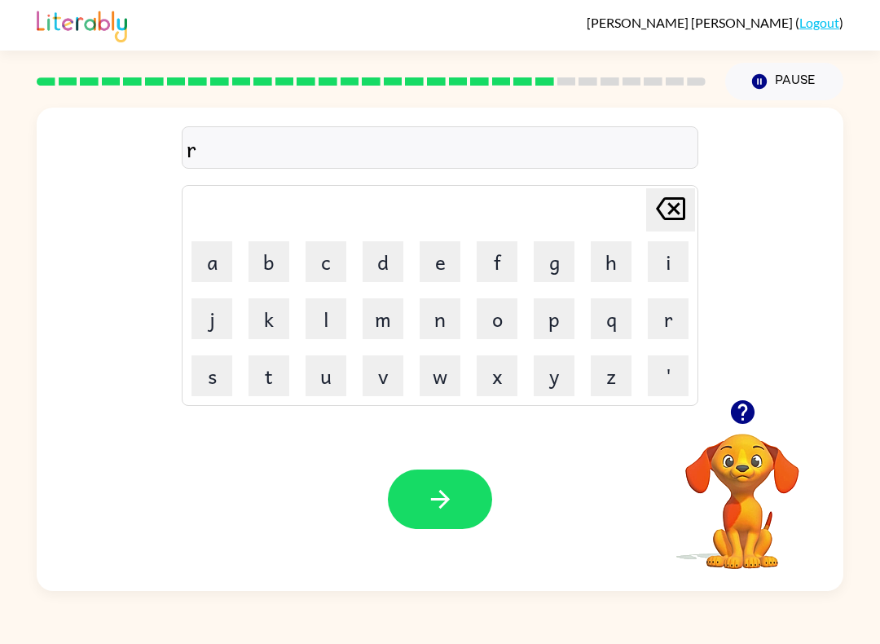
click at [429, 267] on button "e" at bounding box center [440, 261] width 41 height 41
click at [317, 317] on button "l" at bounding box center [326, 318] width 41 height 41
click at [435, 248] on button "e" at bounding box center [440, 261] width 41 height 41
click at [381, 265] on button "d" at bounding box center [383, 261] width 41 height 41
click at [430, 261] on button "e" at bounding box center [440, 261] width 41 height 41
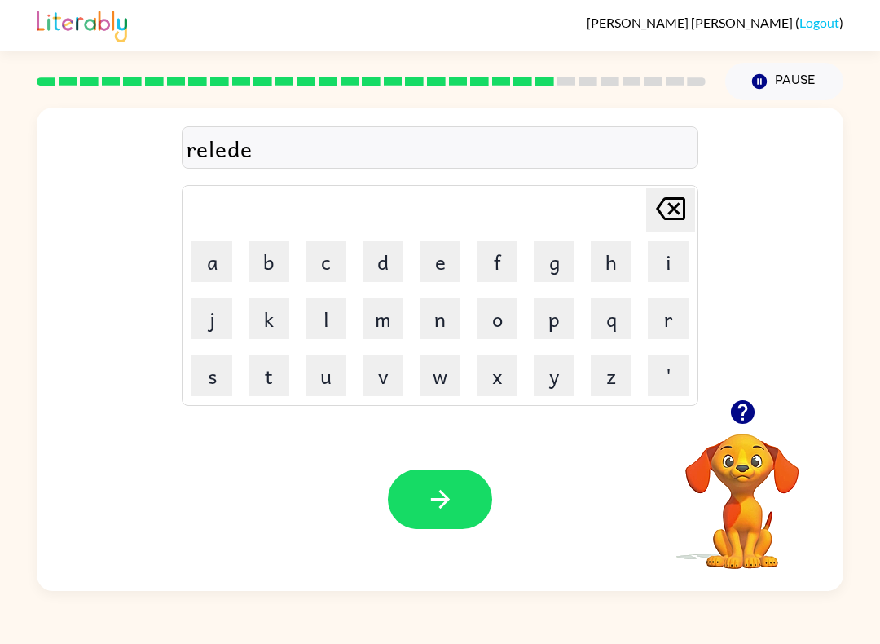
click at [376, 260] on button "d" at bounding box center [383, 261] width 41 height 41
click at [425, 484] on button "button" at bounding box center [440, 498] width 104 height 59
click at [723, 409] on button "button" at bounding box center [743, 412] width 42 height 42
click at [554, 255] on button "g" at bounding box center [554, 261] width 41 height 41
click at [320, 326] on button "l" at bounding box center [326, 318] width 41 height 41
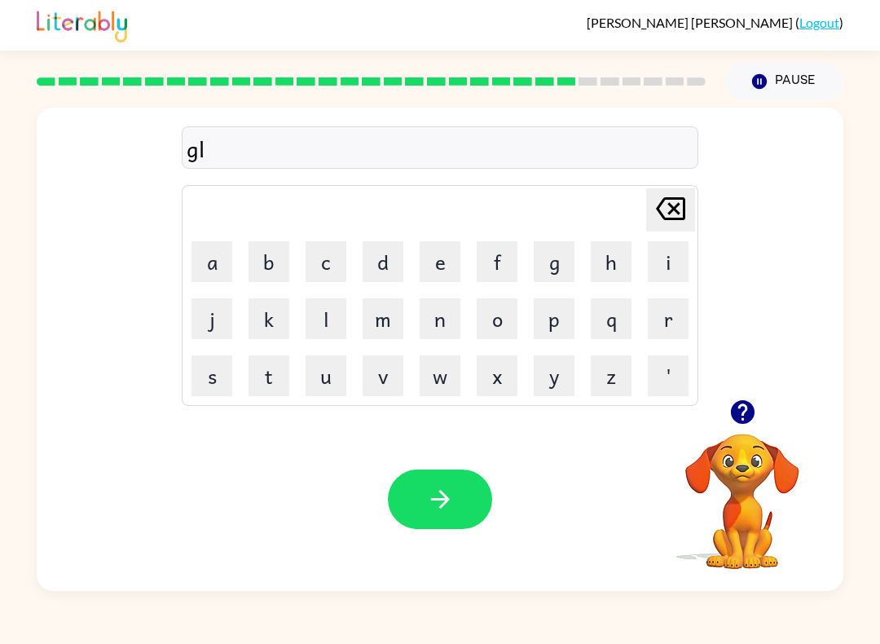
click at [512, 314] on button "o" at bounding box center [497, 318] width 41 height 41
click at [262, 258] on button "b" at bounding box center [268, 261] width 41 height 41
click at [328, 322] on button "l" at bounding box center [326, 318] width 41 height 41
click at [436, 262] on button "e" at bounding box center [440, 261] width 41 height 41
click at [384, 269] on button "d" at bounding box center [383, 261] width 41 height 41
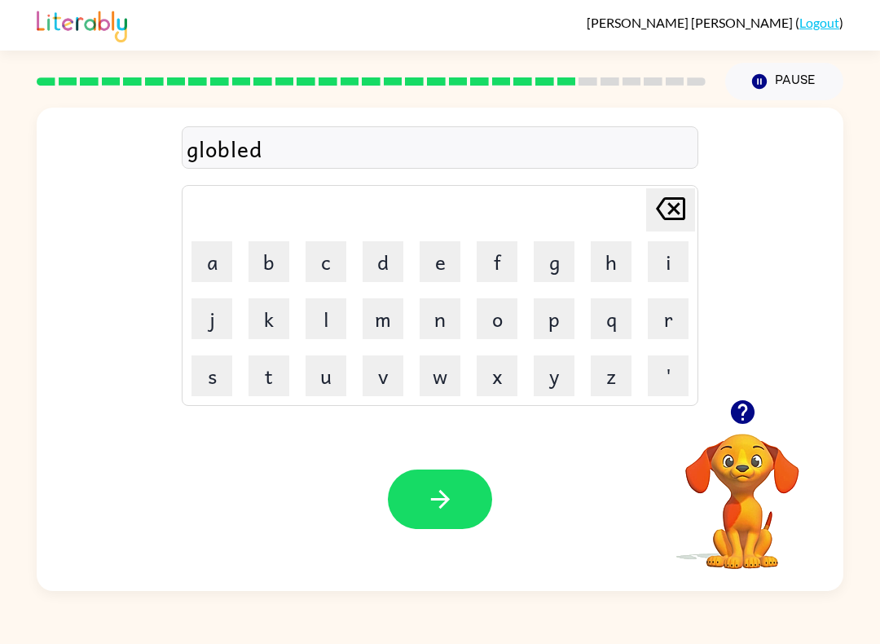
click at [429, 451] on div "Your browser must support playing .mp4 files to use Literably. Please try using…" at bounding box center [440, 498] width 807 height 183
click at [448, 519] on button "button" at bounding box center [440, 498] width 104 height 59
click at [859, 391] on div "globled Delete Delete last character input a b c d e f g h i j k l m n o p q r …" at bounding box center [440, 345] width 880 height 490
click at [745, 411] on icon "button" at bounding box center [742, 412] width 29 height 29
click at [322, 316] on button "l" at bounding box center [326, 318] width 41 height 41
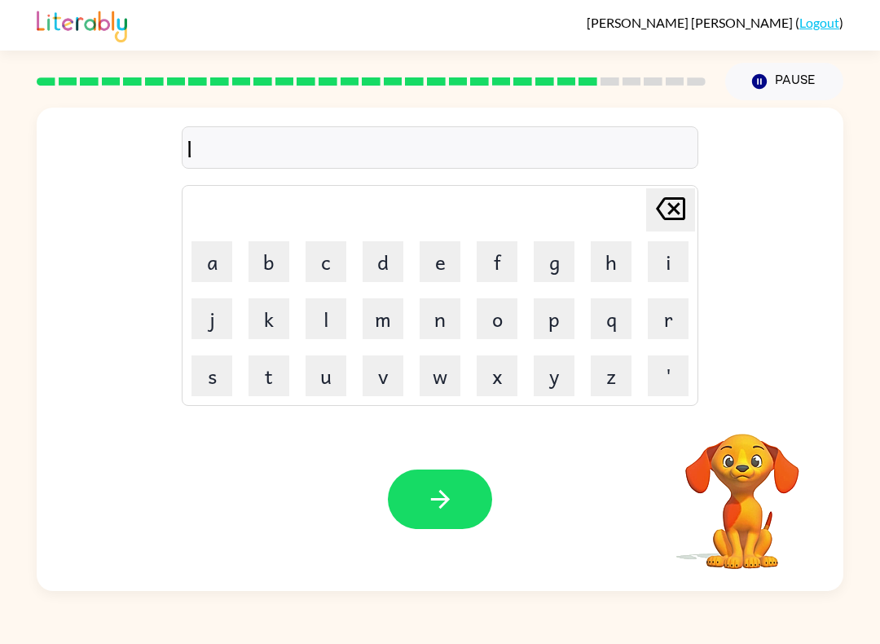
click at [503, 319] on button "o" at bounding box center [497, 318] width 41 height 41
click at [396, 306] on button "m" at bounding box center [383, 318] width 41 height 41
click at [267, 263] on button "b" at bounding box center [268, 261] width 41 height 41
click at [446, 261] on button "e" at bounding box center [440, 261] width 41 height 41
click at [680, 317] on button "r" at bounding box center [668, 318] width 41 height 41
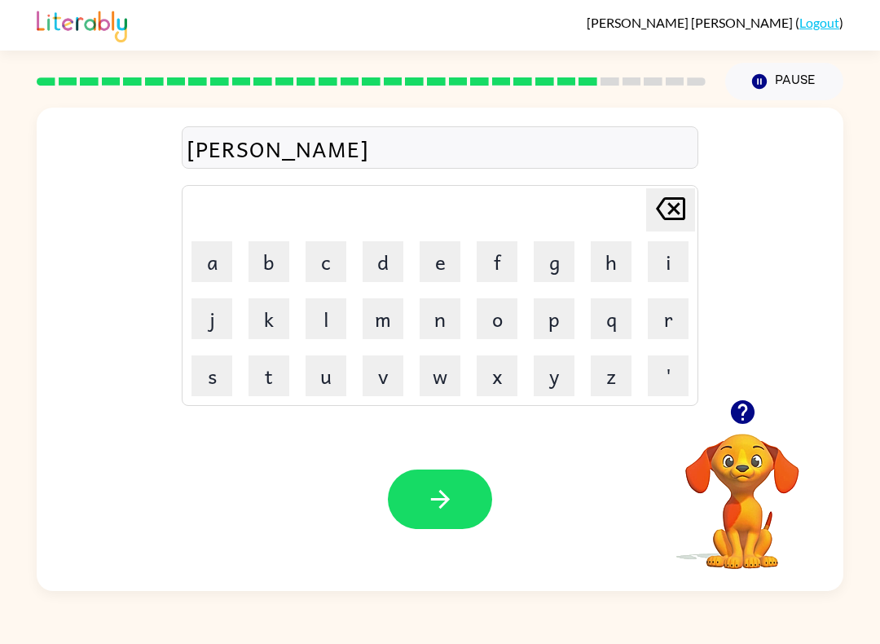
click at [543, 382] on button "y" at bounding box center [554, 375] width 41 height 41
click at [226, 269] on button "a" at bounding box center [211, 261] width 41 height 41
click at [268, 319] on button "k" at bounding box center [268, 318] width 41 height 41
click at [445, 495] on icon "button" at bounding box center [439, 499] width 19 height 19
click at [754, 414] on icon "button" at bounding box center [742, 412] width 24 height 24
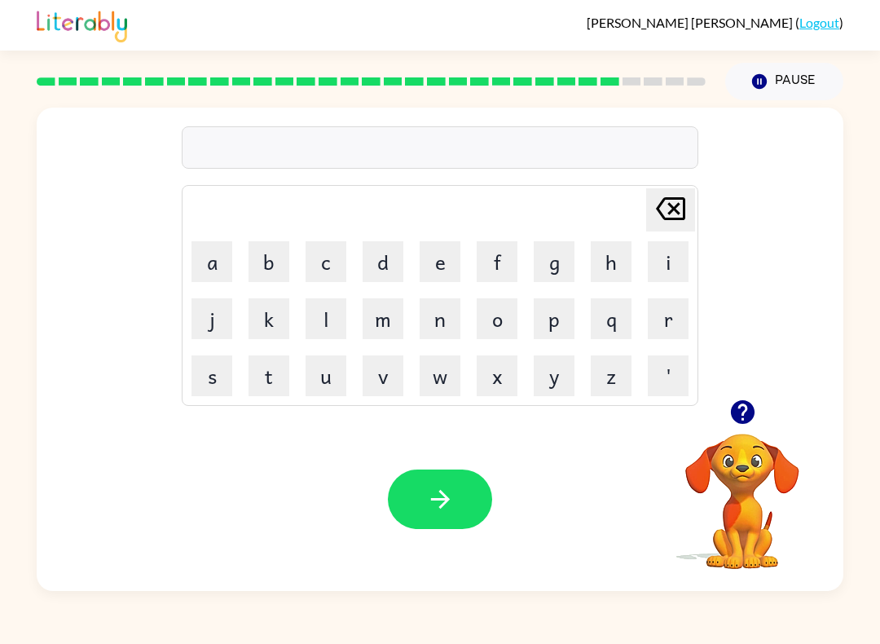
click at [744, 418] on icon "button" at bounding box center [742, 412] width 24 height 24
click at [551, 321] on button "p" at bounding box center [554, 318] width 41 height 41
click at [671, 248] on button "i" at bounding box center [668, 261] width 41 height 41
click at [675, 327] on button "r" at bounding box center [668, 318] width 41 height 41
click at [204, 388] on button "s" at bounding box center [211, 375] width 41 height 41
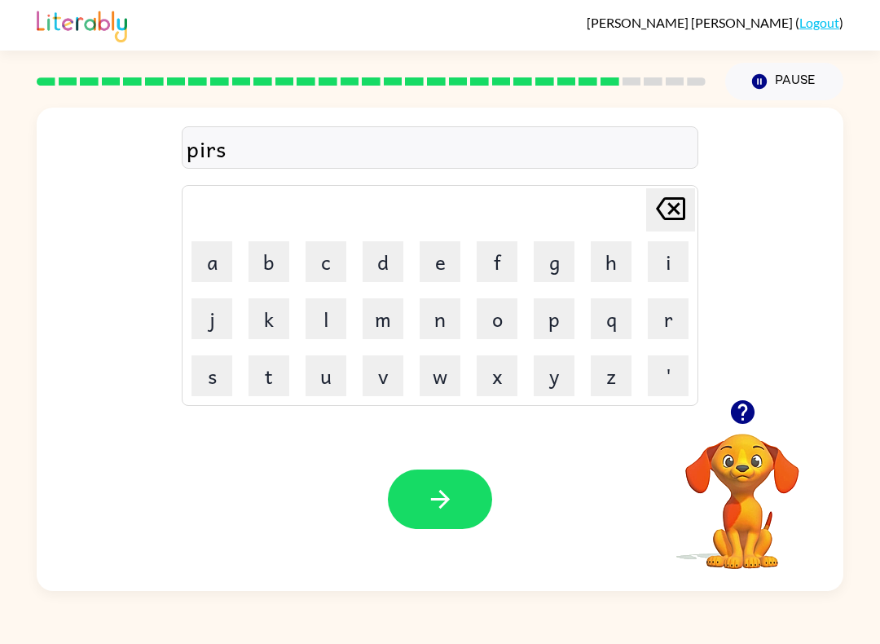
click at [468, 490] on button "button" at bounding box center [440, 498] width 104 height 59
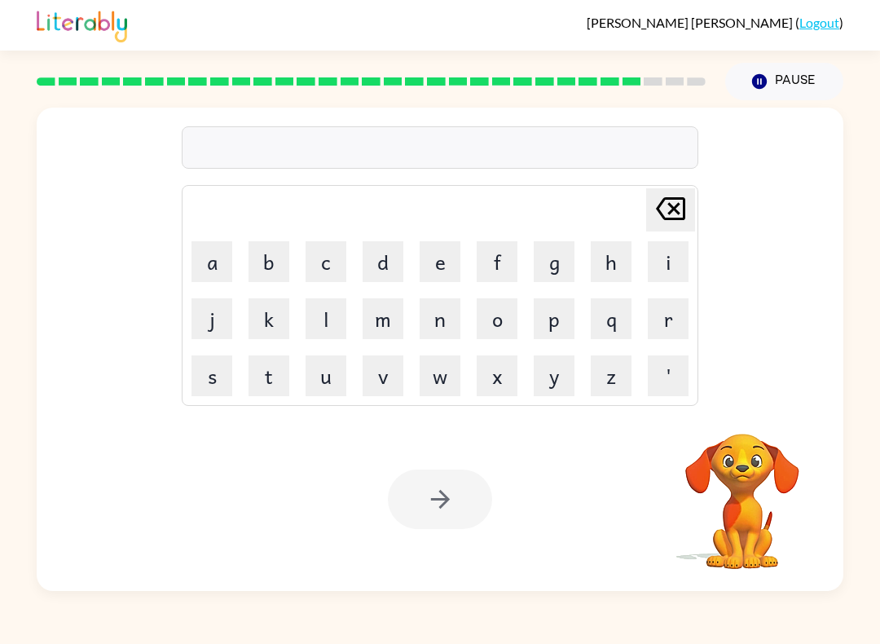
click at [209, 376] on button "s" at bounding box center [211, 375] width 41 height 41
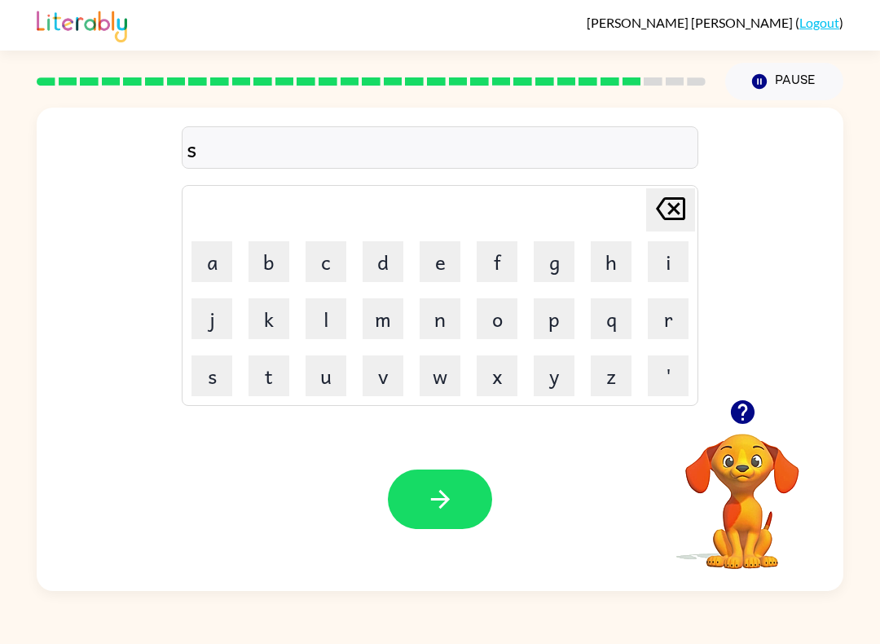
click at [680, 209] on icon "[PERSON_NAME] last character input" at bounding box center [670, 208] width 39 height 39
click at [213, 386] on button "s" at bounding box center [211, 375] width 41 height 41
click at [665, 262] on button "i" at bounding box center [668, 261] width 41 height 41
click at [319, 384] on button "u" at bounding box center [326, 375] width 41 height 41
click at [671, 205] on icon at bounding box center [670, 208] width 29 height 23
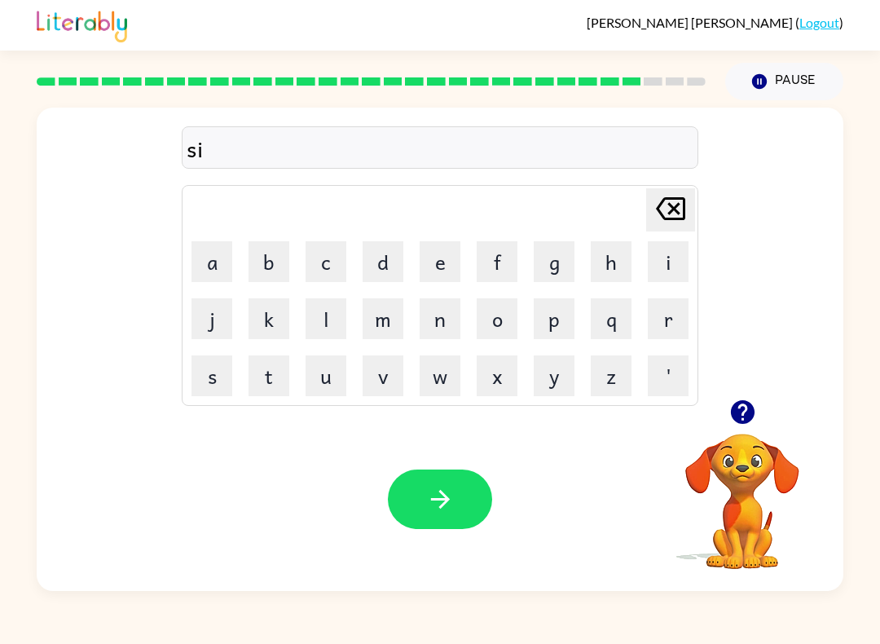
click at [430, 321] on button "n" at bounding box center [440, 318] width 41 height 41
click at [443, 486] on icon "button" at bounding box center [440, 499] width 29 height 29
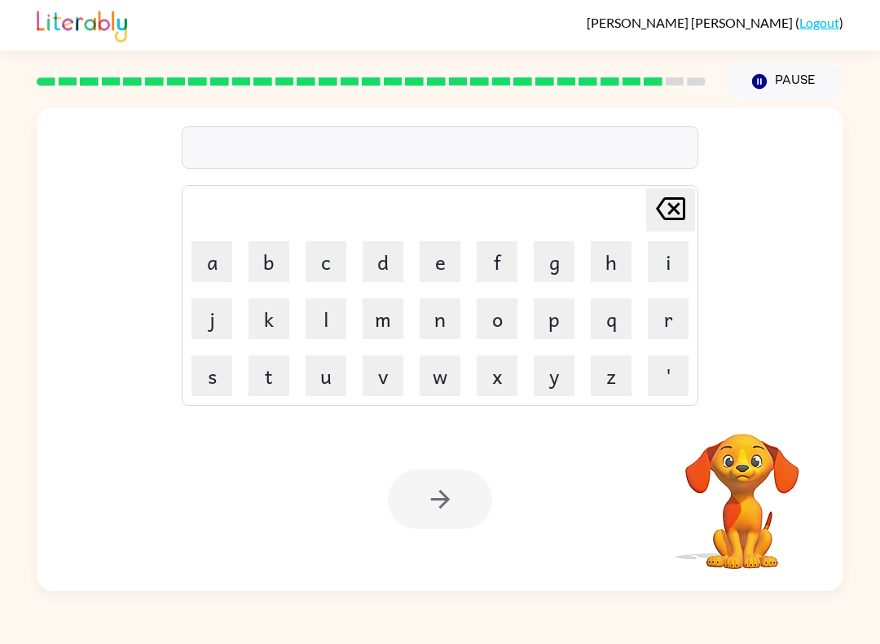
click at [205, 378] on button "s" at bounding box center [211, 375] width 41 height 41
click at [326, 384] on button "u" at bounding box center [326, 375] width 41 height 41
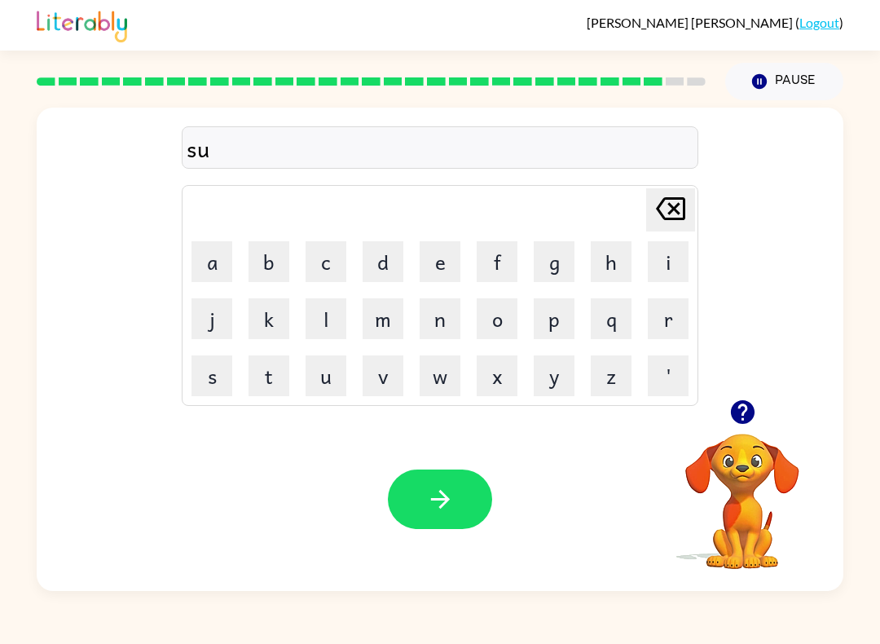
click at [376, 323] on button "m" at bounding box center [383, 318] width 41 height 41
click at [436, 270] on button "e" at bounding box center [440, 261] width 41 height 41
click at [676, 317] on button "r" at bounding box center [668, 318] width 41 height 41
click at [467, 526] on button "button" at bounding box center [440, 498] width 104 height 59
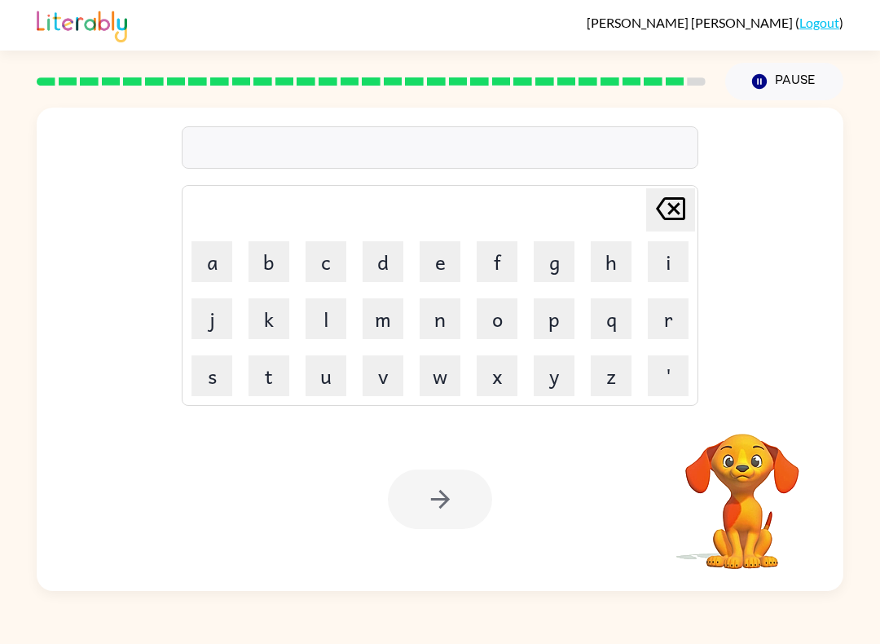
click at [334, 389] on button "u" at bounding box center [326, 375] width 41 height 41
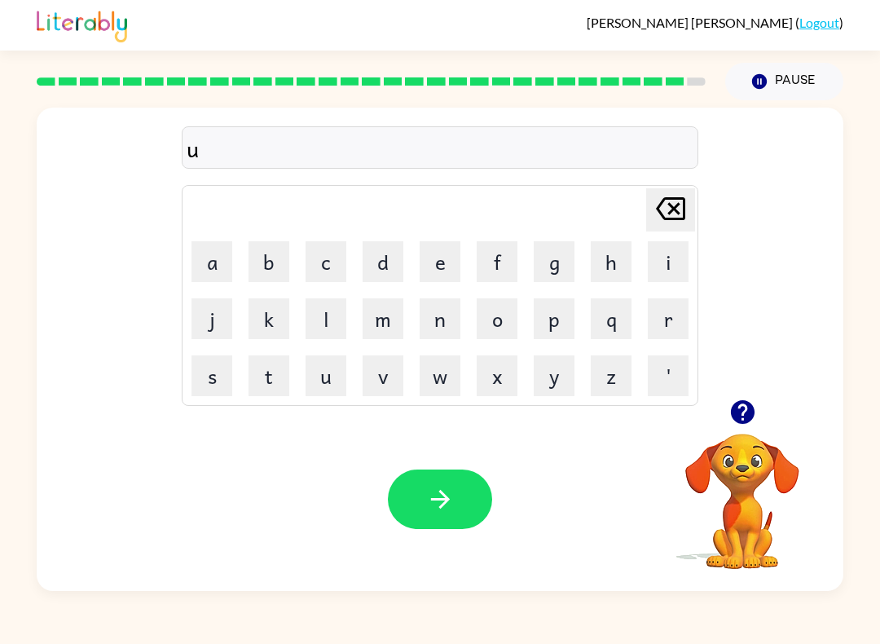
click at [438, 321] on button "n" at bounding box center [440, 318] width 41 height 41
click at [473, 236] on td "f" at bounding box center [496, 261] width 55 height 55
click at [495, 271] on button "f" at bounding box center [497, 261] width 41 height 41
click at [676, 321] on button "r" at bounding box center [668, 318] width 41 height 41
click at [436, 257] on button "e" at bounding box center [440, 261] width 41 height 41
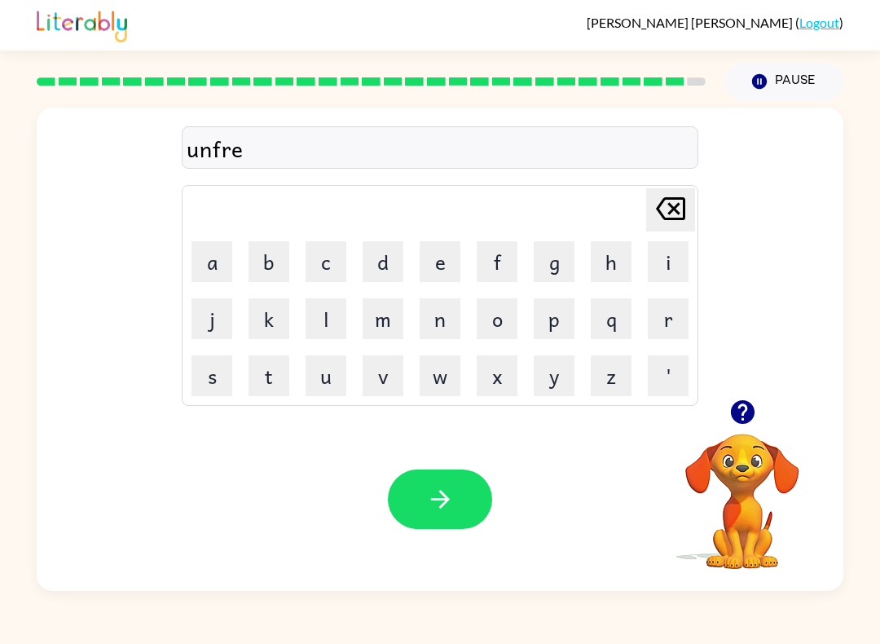
click at [667, 201] on icon "[PERSON_NAME] last character input" at bounding box center [670, 208] width 39 height 39
click at [211, 257] on button "a" at bounding box center [211, 261] width 41 height 41
click at [389, 255] on button "d" at bounding box center [383, 261] width 41 height 41
click at [442, 523] on button "button" at bounding box center [440, 498] width 104 height 59
